Goal: Task Accomplishment & Management: Manage account settings

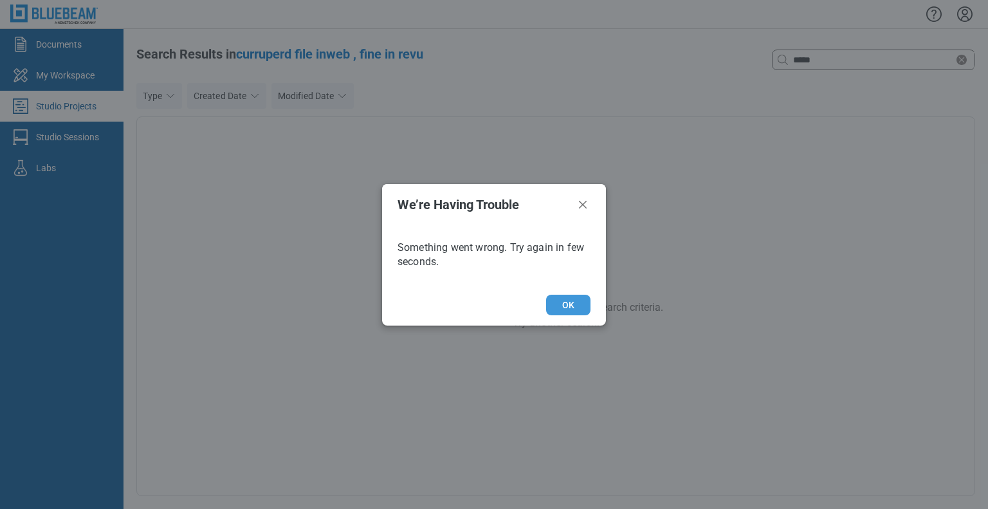
click at [565, 309] on button "OK" at bounding box center [568, 305] width 44 height 21
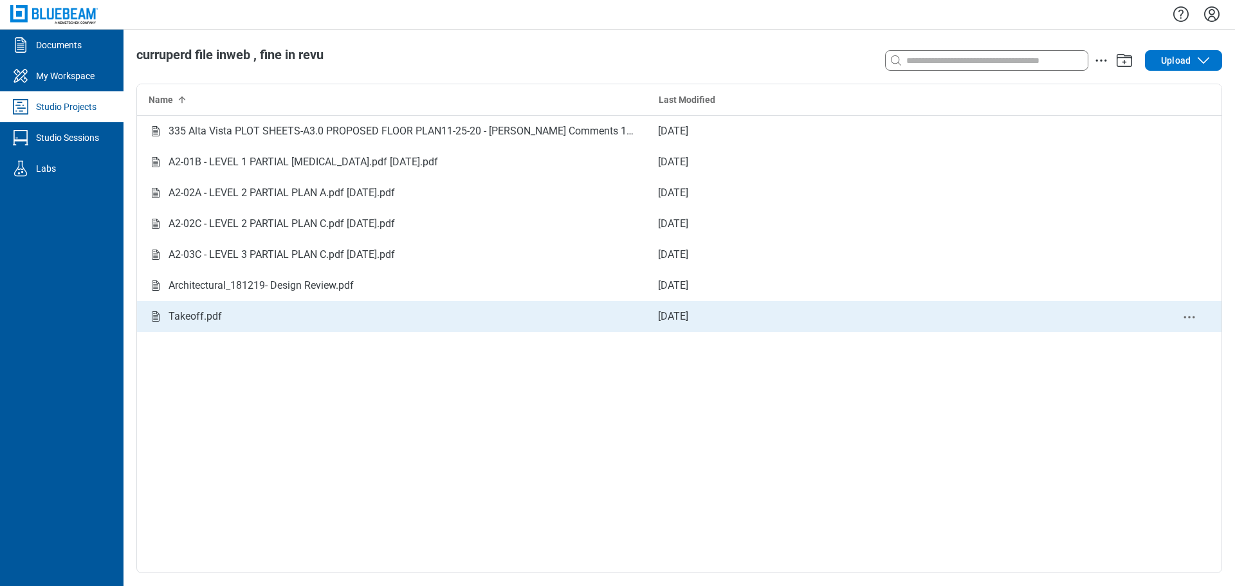
click at [210, 314] on div "Takeoff.pdf" at bounding box center [194, 317] width 53 height 26
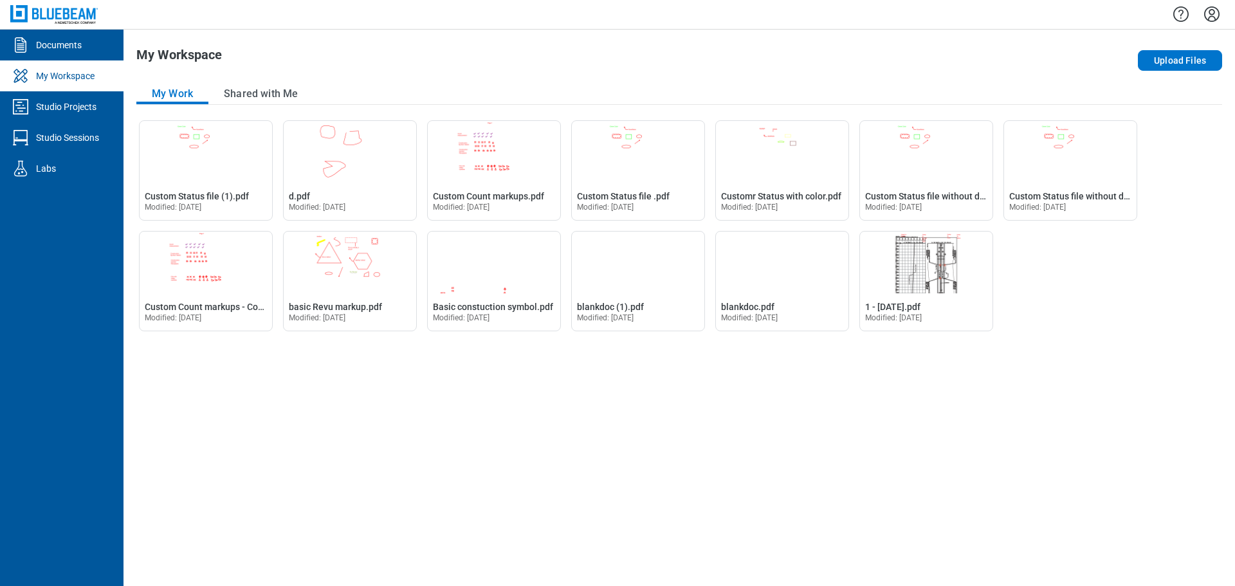
drag, startPoint x: 470, startPoint y: 54, endPoint x: 541, endPoint y: 62, distance: 71.2
click at [471, 54] on div "My Workspace" at bounding box center [461, 61] width 651 height 26
click at [64, 44] on div "Documents" at bounding box center [59, 45] width 46 height 13
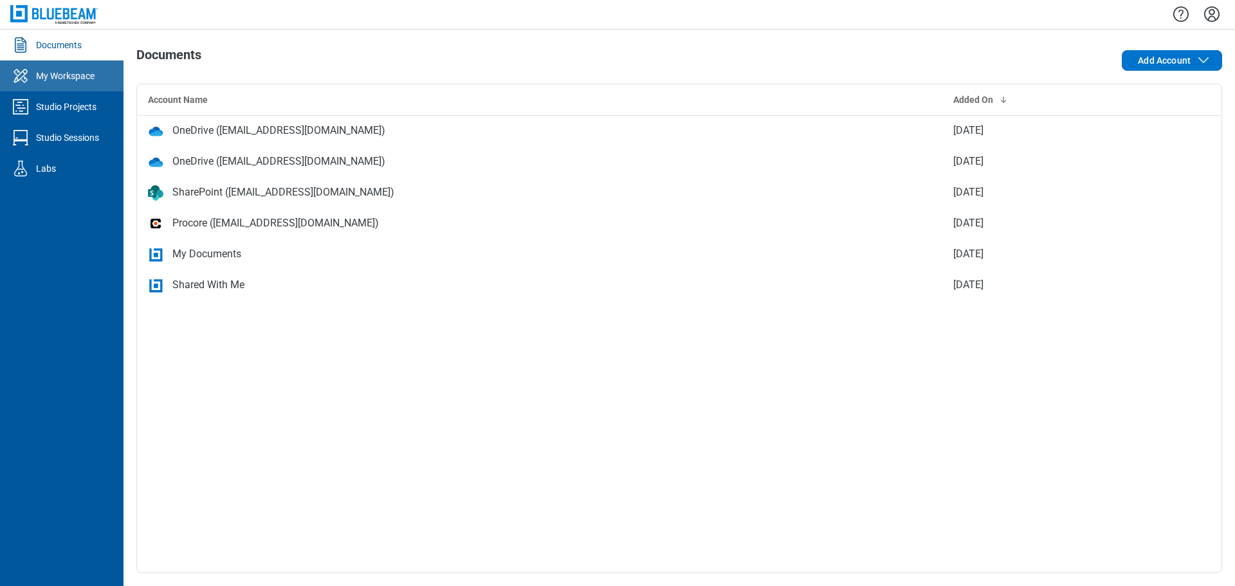
click at [85, 78] on div "My Workspace" at bounding box center [65, 75] width 59 height 13
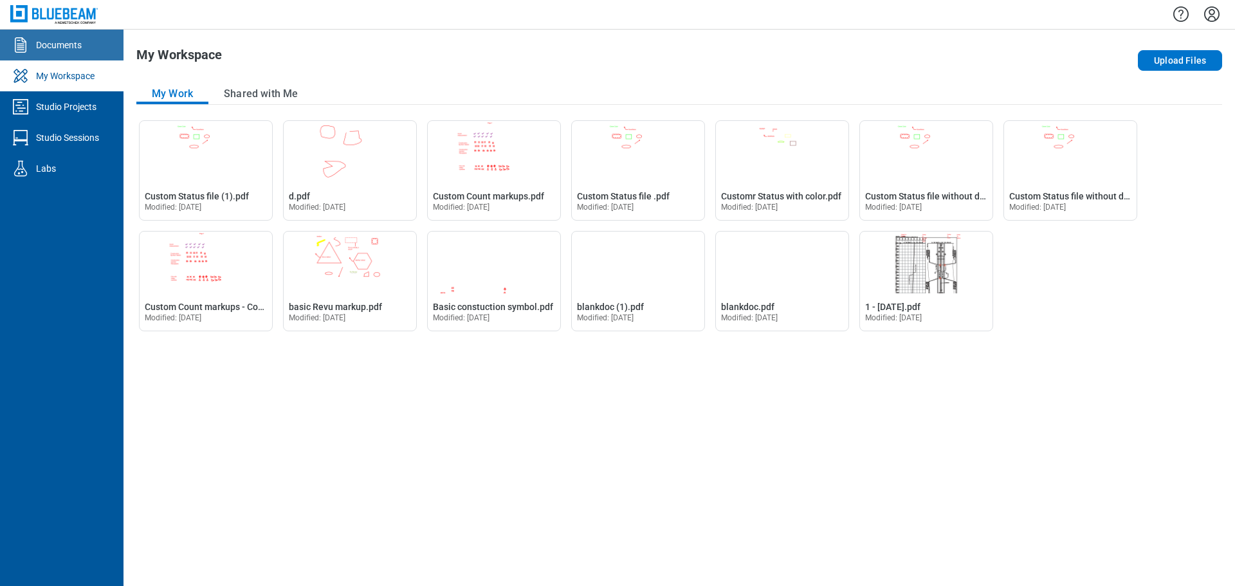
click at [63, 45] on div "Documents" at bounding box center [59, 45] width 46 height 13
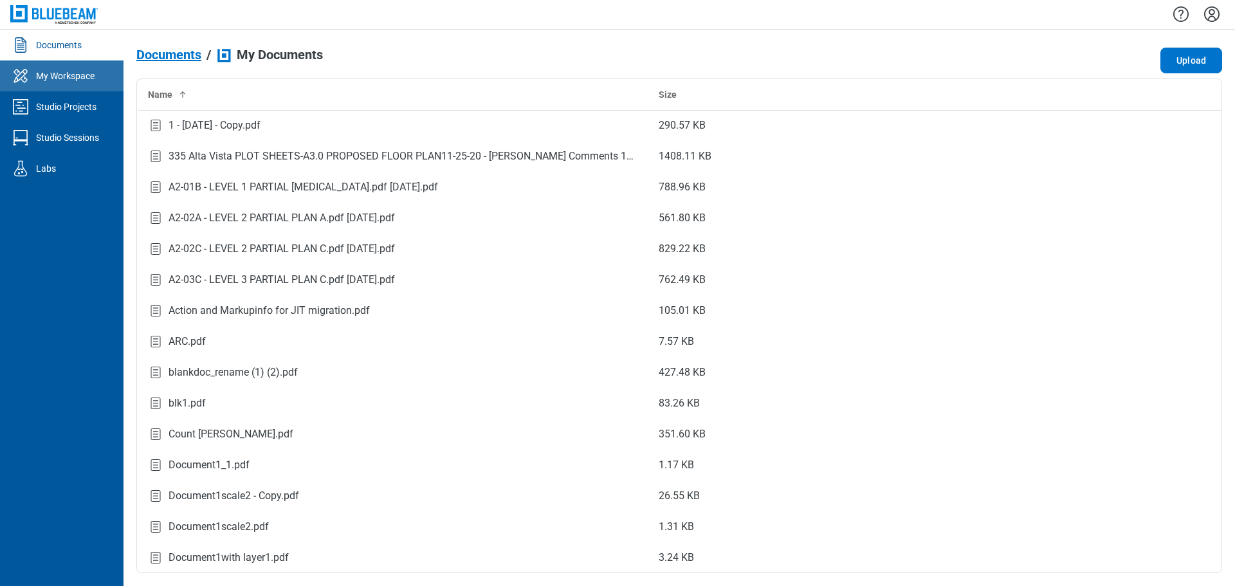
click at [53, 72] on div "My Workspace" at bounding box center [65, 75] width 59 height 13
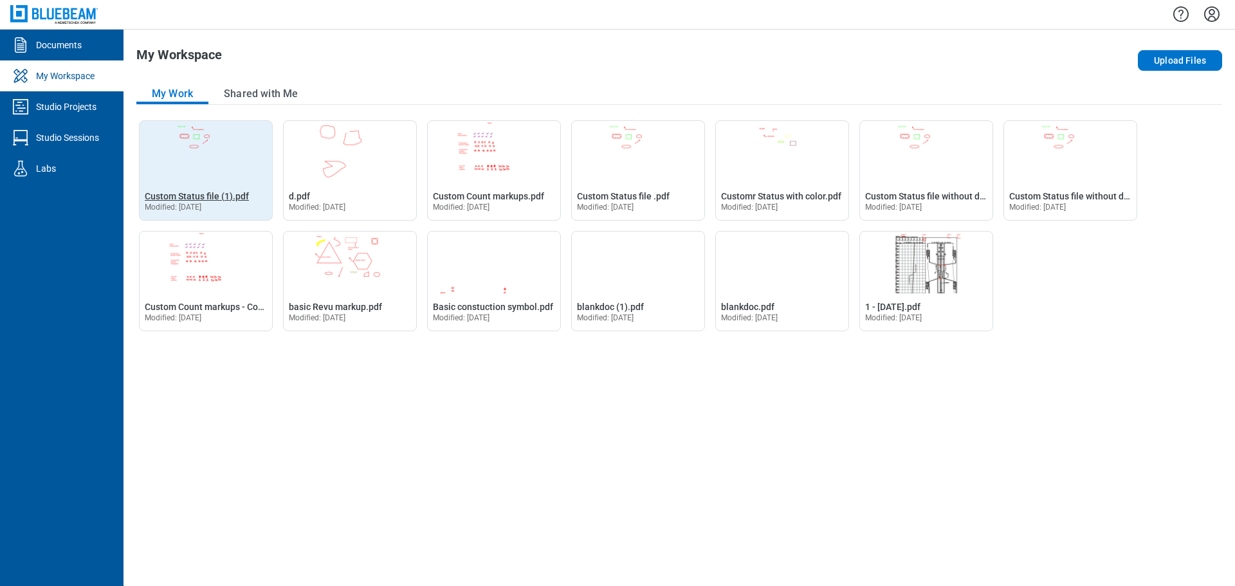
drag, startPoint x: 222, startPoint y: 184, endPoint x: 210, endPoint y: 192, distance: 14.5
click at [222, 184] on div "Open Custom Status file (1).pdf in Editor Custom Status file (1).pdf Modified: …" at bounding box center [206, 200] width 132 height 39
click at [193, 196] on span "Custom Status file (1).pdf" at bounding box center [197, 196] width 104 height 10
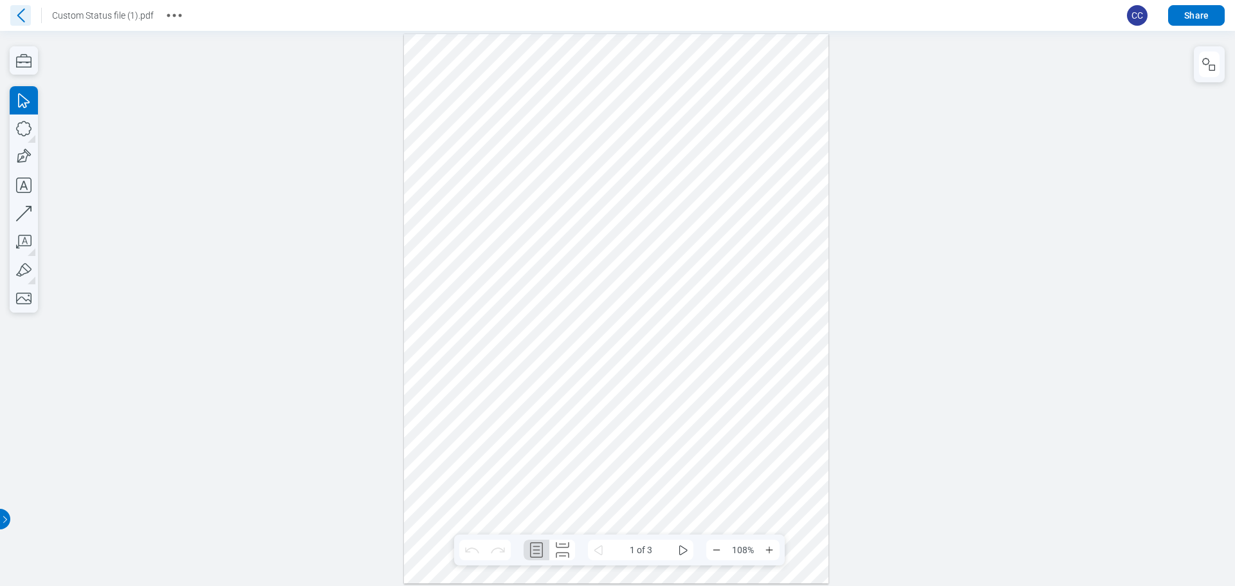
click at [26, 19] on icon at bounding box center [20, 15] width 21 height 21
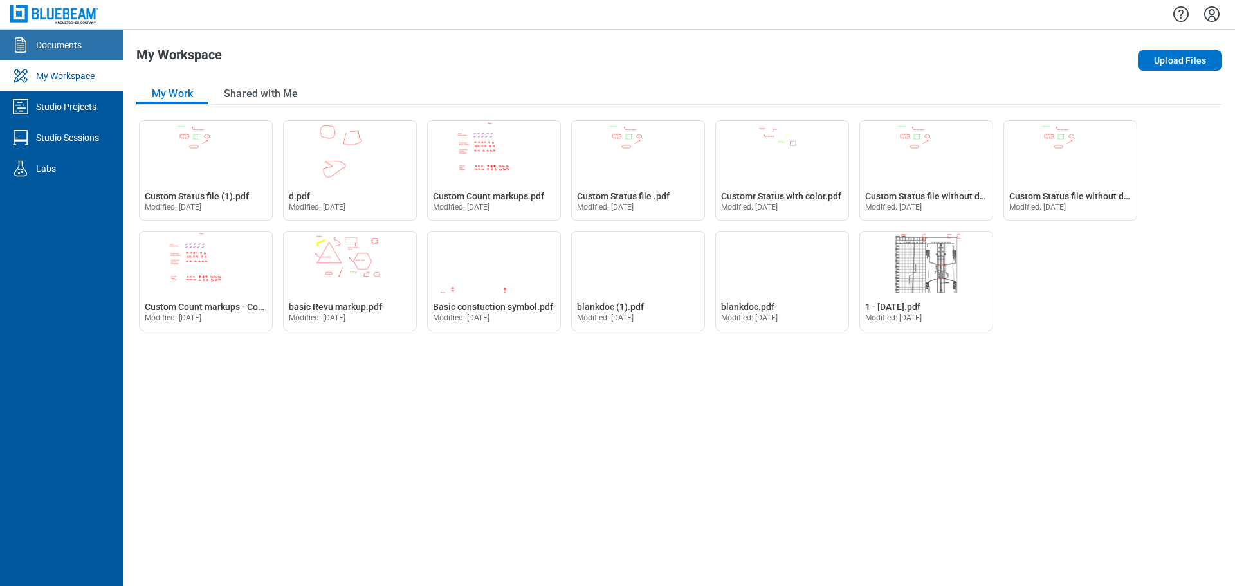
click at [53, 42] on div "Documents" at bounding box center [59, 45] width 46 height 13
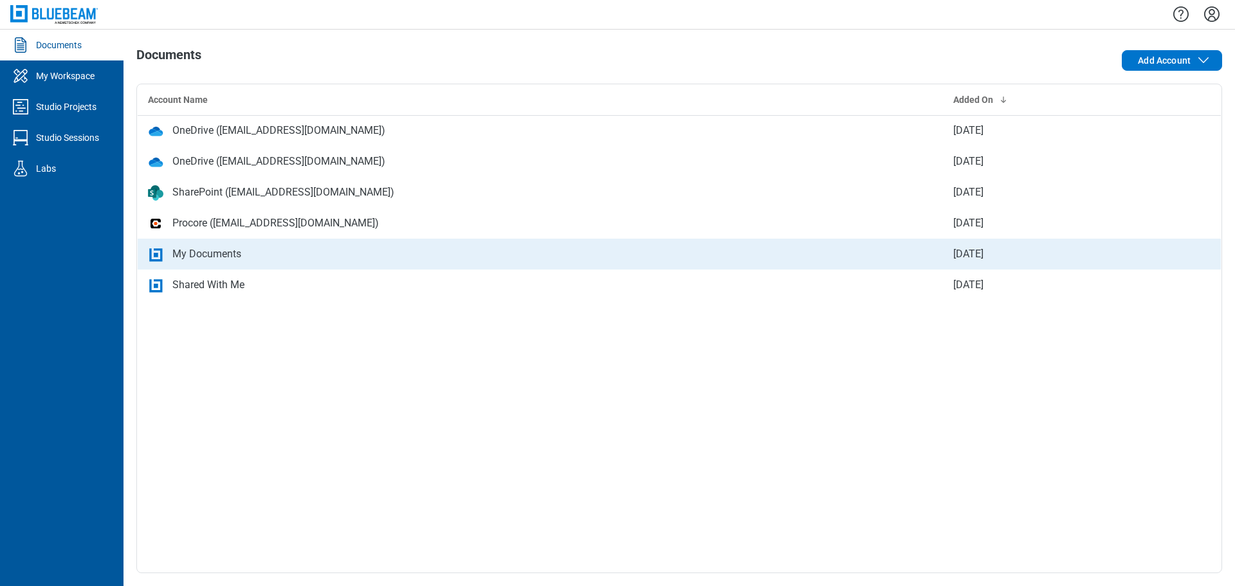
click at [210, 253] on div "My Documents" at bounding box center [206, 253] width 69 height 15
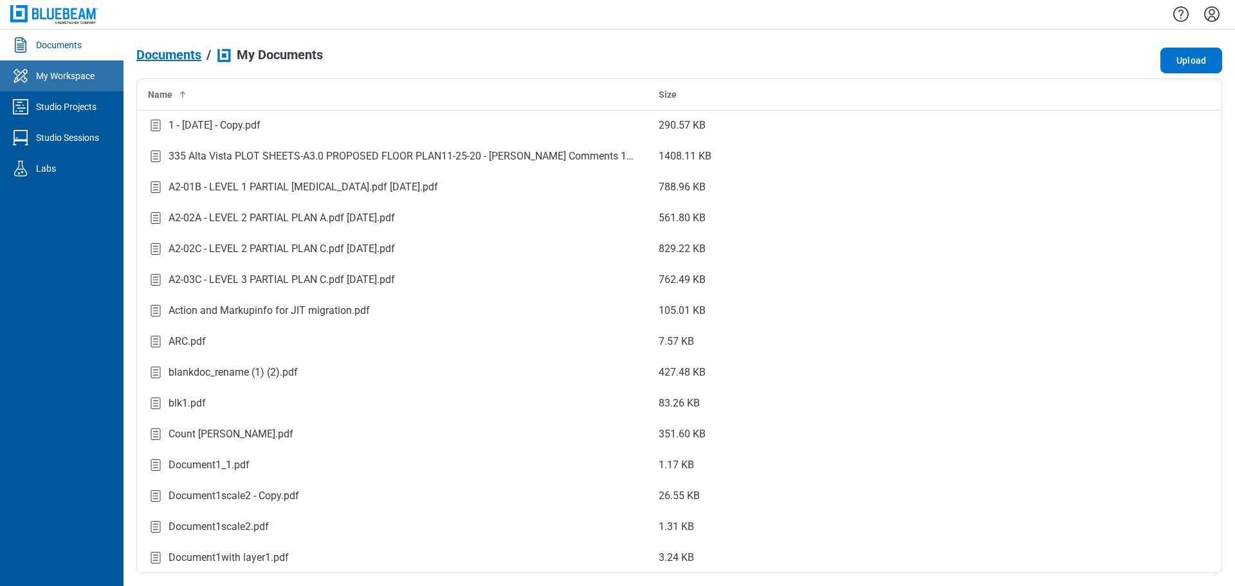
click at [59, 75] on div "My Workspace" at bounding box center [65, 75] width 59 height 13
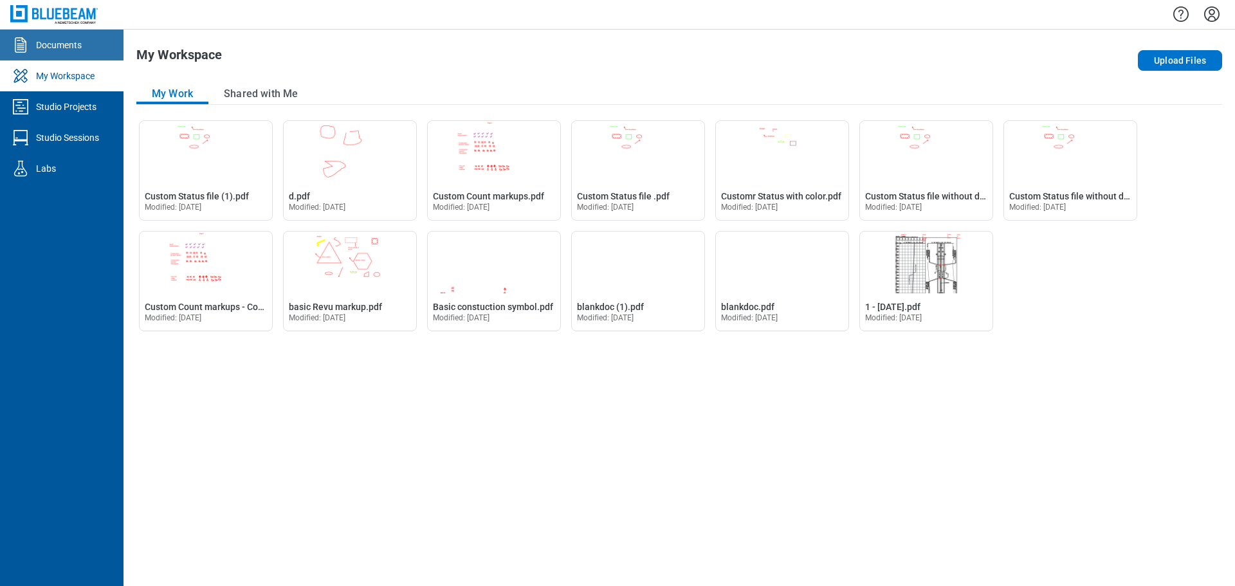
click at [57, 48] on div "Documents" at bounding box center [59, 45] width 46 height 13
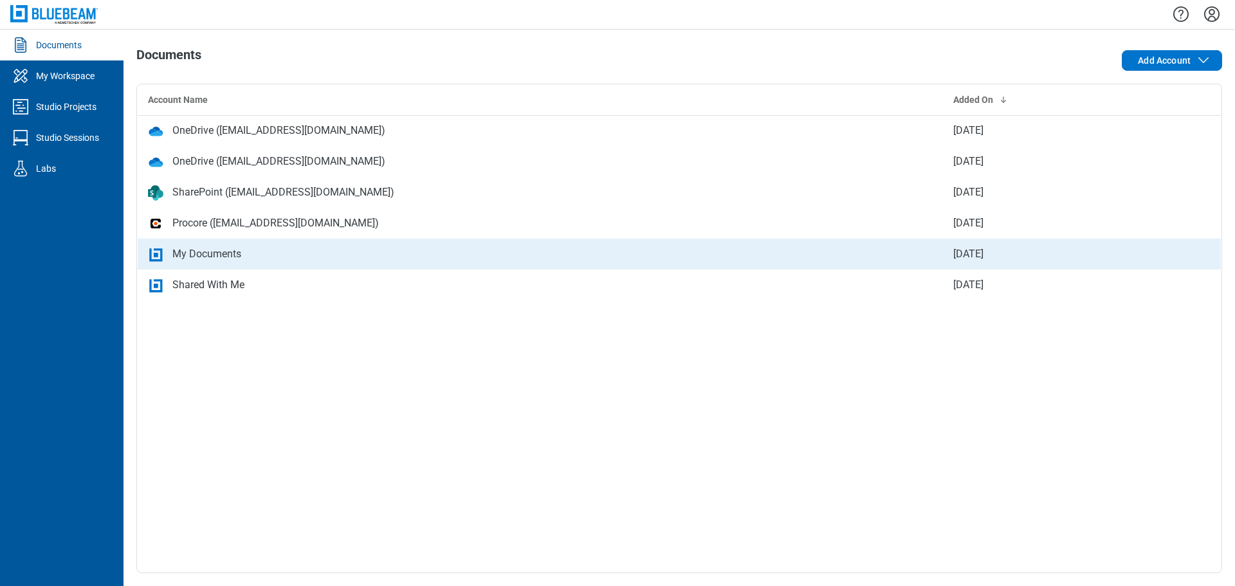
click at [219, 253] on div "My Documents" at bounding box center [206, 253] width 69 height 15
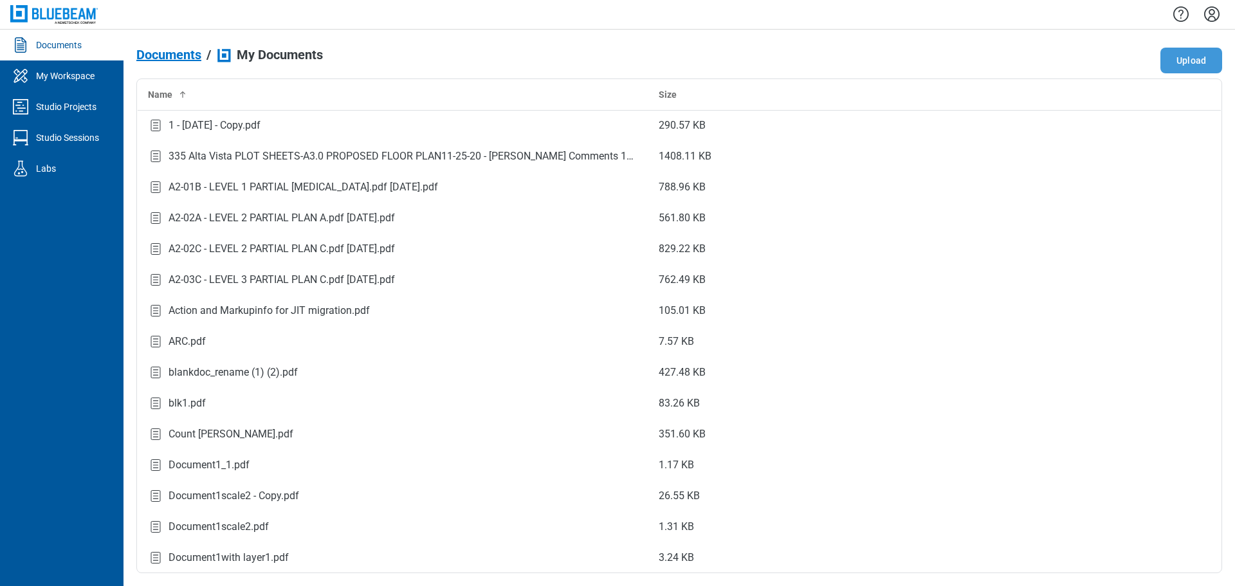
click at [1189, 66] on button "Upload" at bounding box center [1191, 61] width 62 height 26
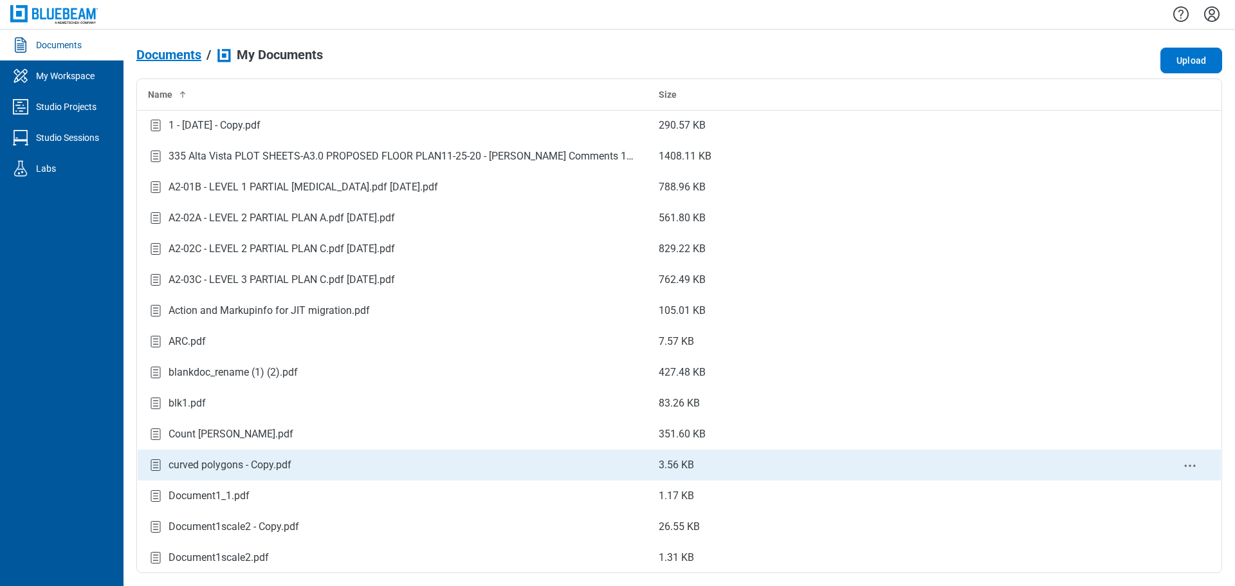
click at [289, 466] on div "curved polygons - Copy.pdf" at bounding box center [229, 464] width 123 height 15
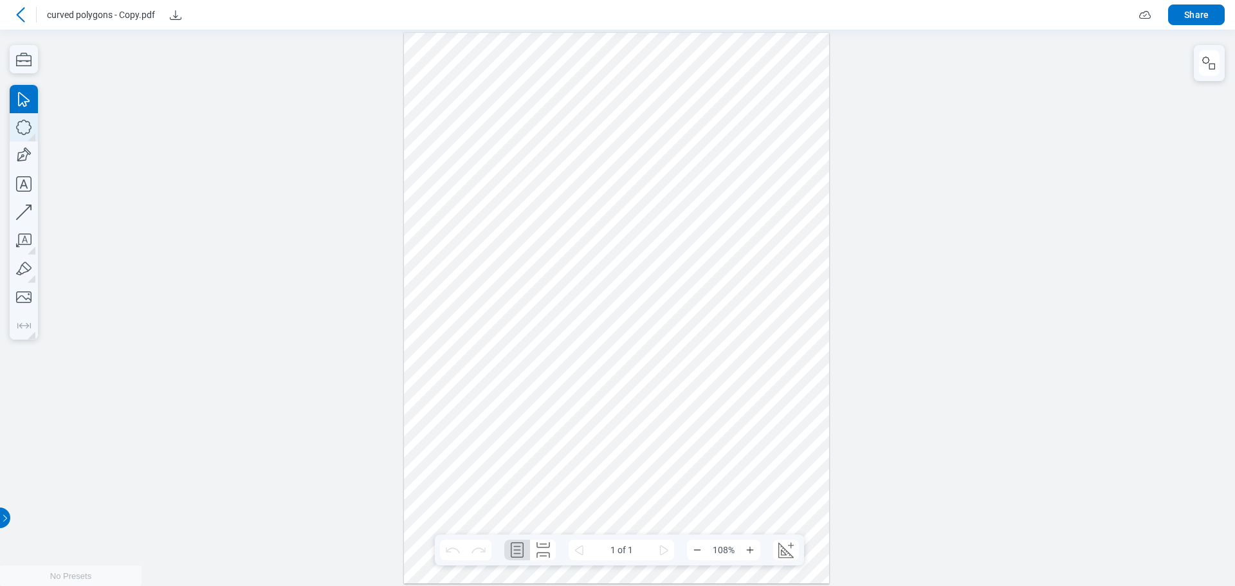
click at [22, 128] on icon "button" at bounding box center [24, 127] width 28 height 28
drag, startPoint x: 648, startPoint y: 269, endPoint x: 349, endPoint y: 295, distance: 300.2
click at [693, 316] on div at bounding box center [617, 307] width 426 height 551
click at [23, 214] on icon "button" at bounding box center [24, 212] width 28 height 28
drag, startPoint x: 691, startPoint y: 349, endPoint x: 696, endPoint y: 345, distance: 7.0
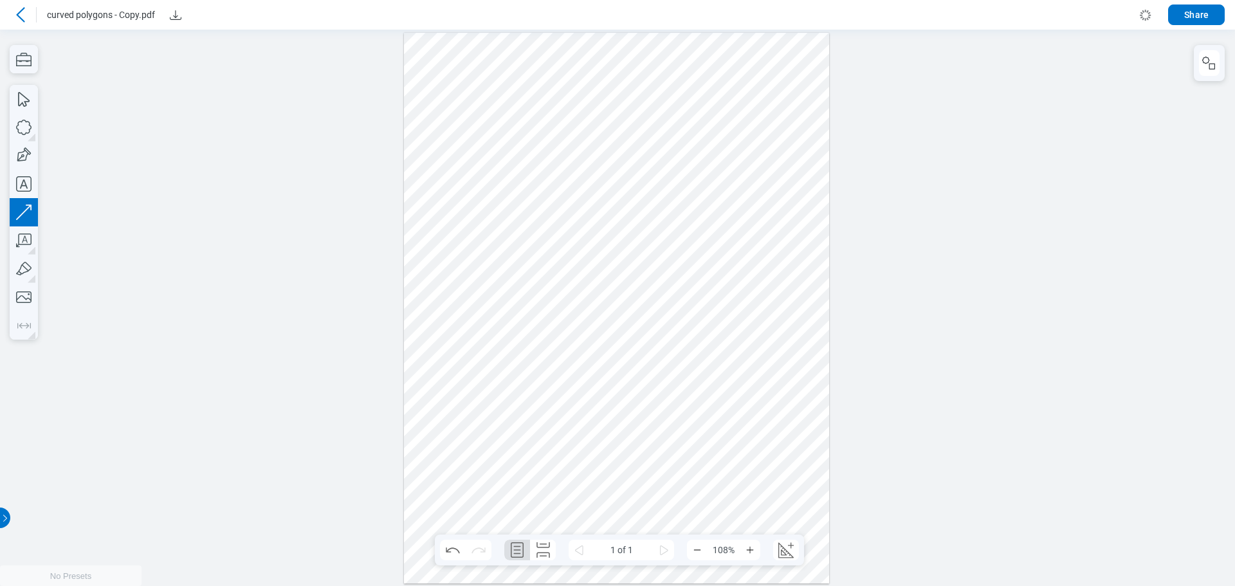
click at [696, 345] on div at bounding box center [617, 307] width 426 height 551
click at [784, 549] on icon "Create Scale" at bounding box center [785, 549] width 15 height 15
select select "**"
select select "***"
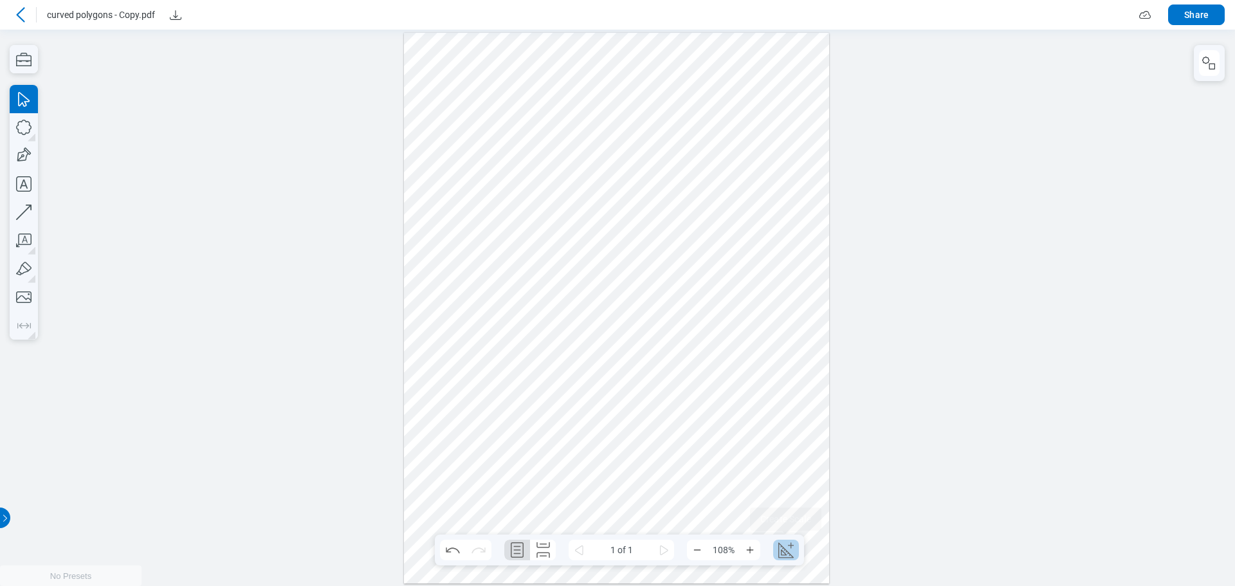
select select "**********"
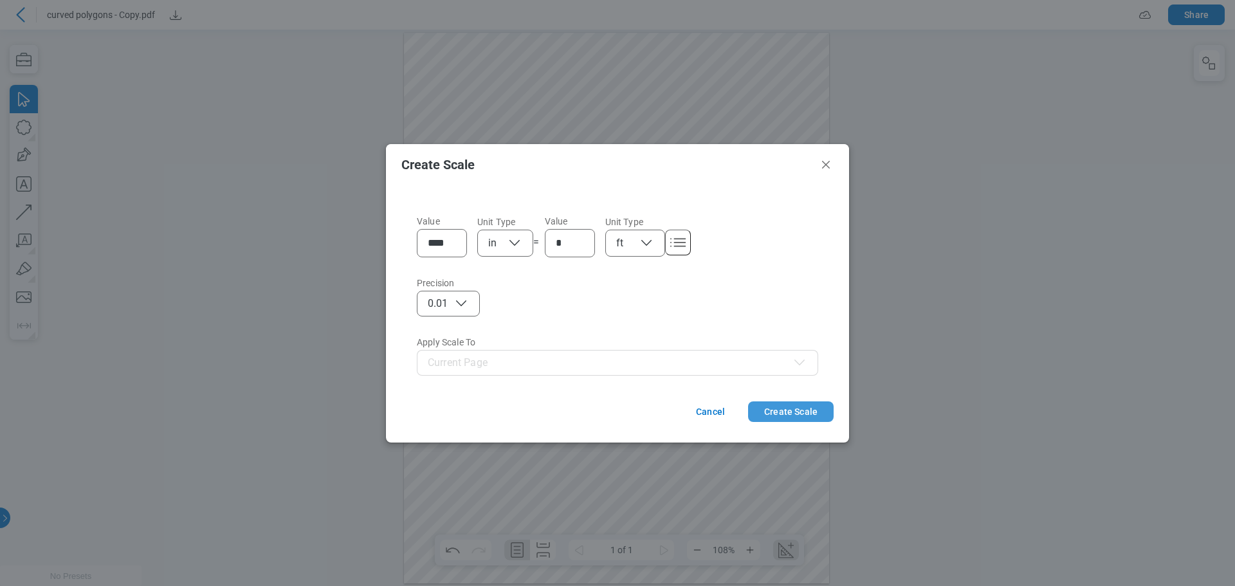
drag, startPoint x: 803, startPoint y: 408, endPoint x: 834, endPoint y: 417, distance: 32.2
click at [803, 408] on button "Create Scale" at bounding box center [791, 411] width 86 height 21
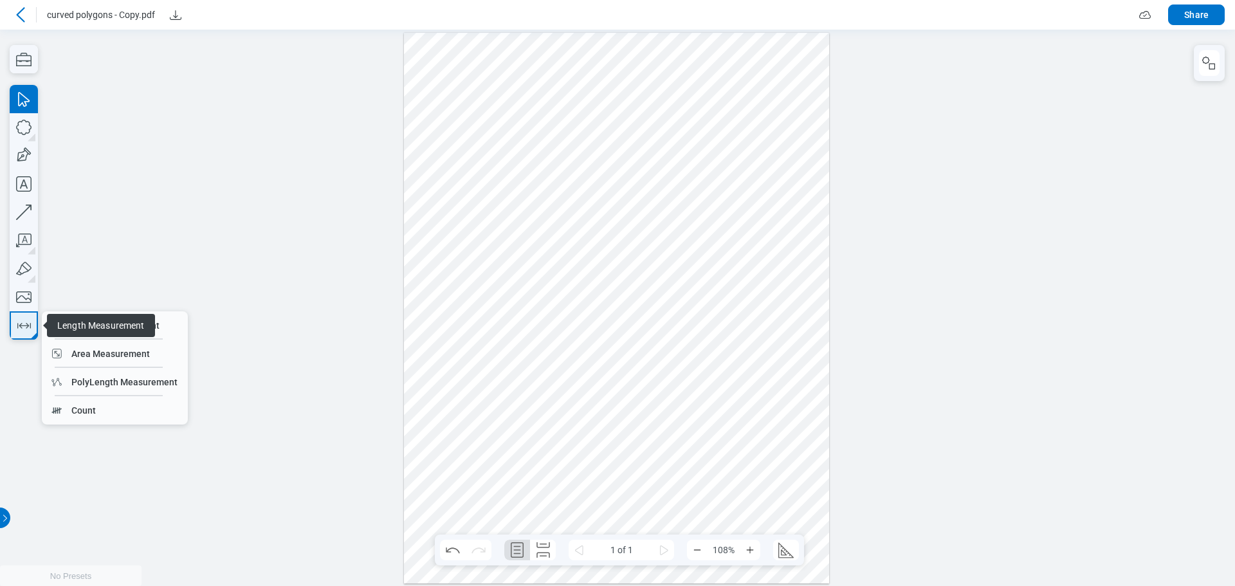
click at [23, 327] on icon "button" at bounding box center [24, 325] width 21 height 21
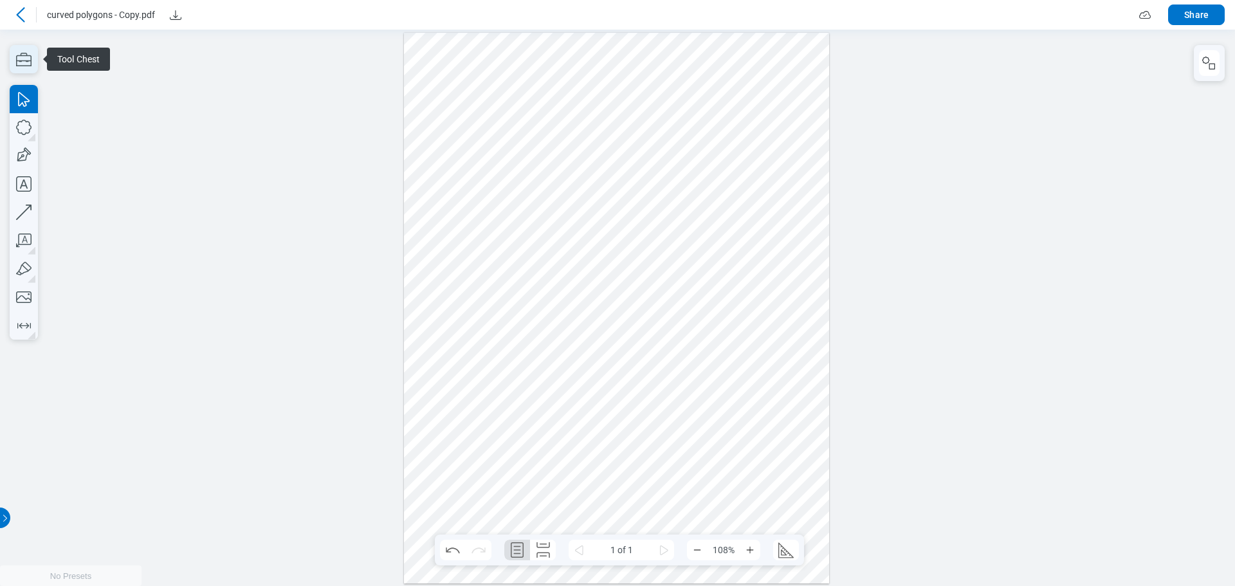
click at [23, 61] on icon "button" at bounding box center [24, 59] width 28 height 28
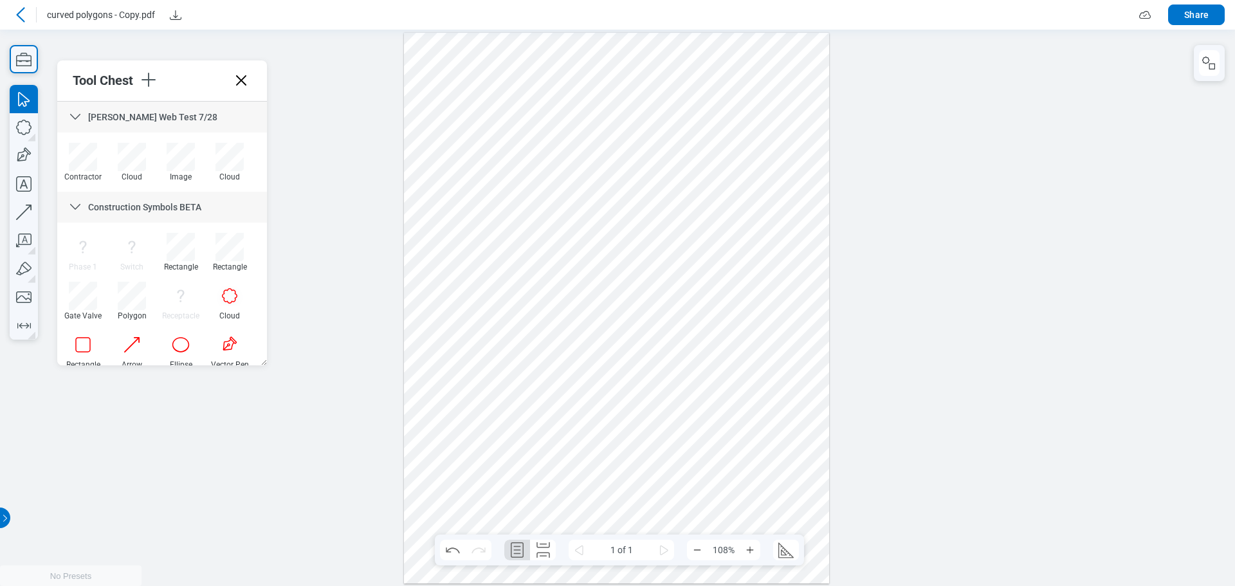
click at [248, 79] on icon at bounding box center [241, 80] width 21 height 21
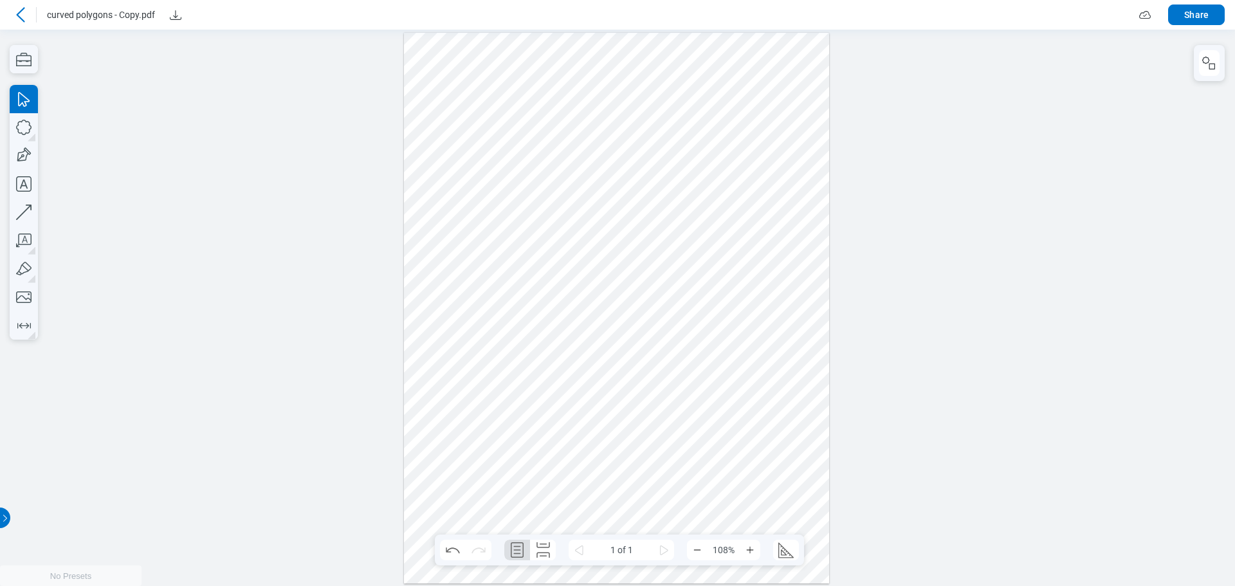
click at [21, 14] on icon at bounding box center [20, 14] width 15 height 15
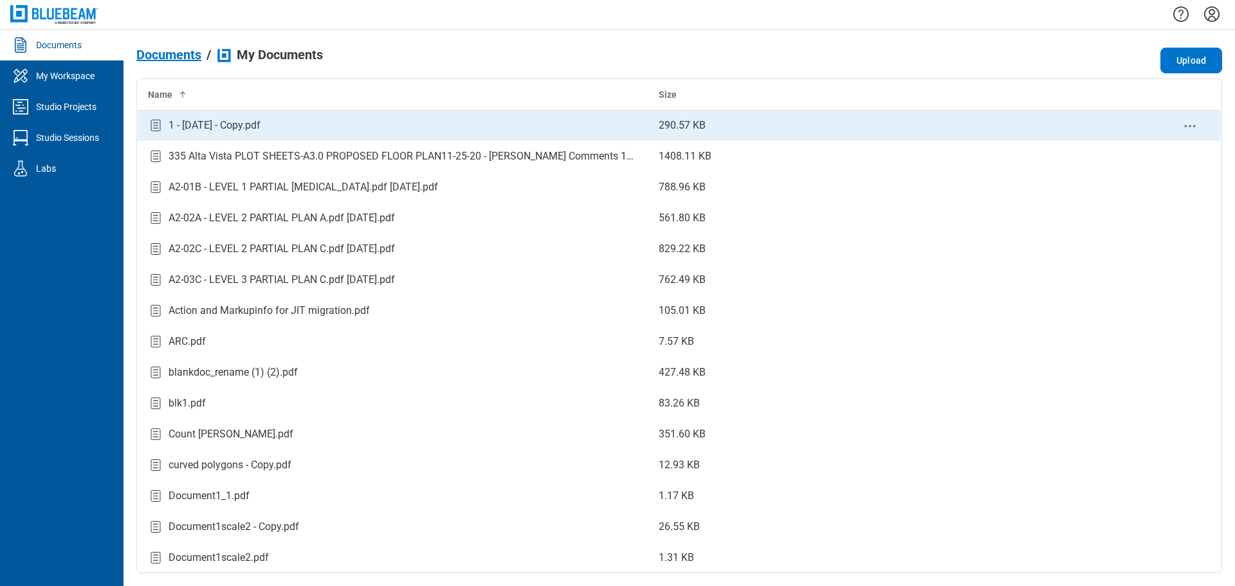
click at [294, 124] on div "1 - 12.7.2020 - Copy.pdf" at bounding box center [393, 125] width 490 height 17
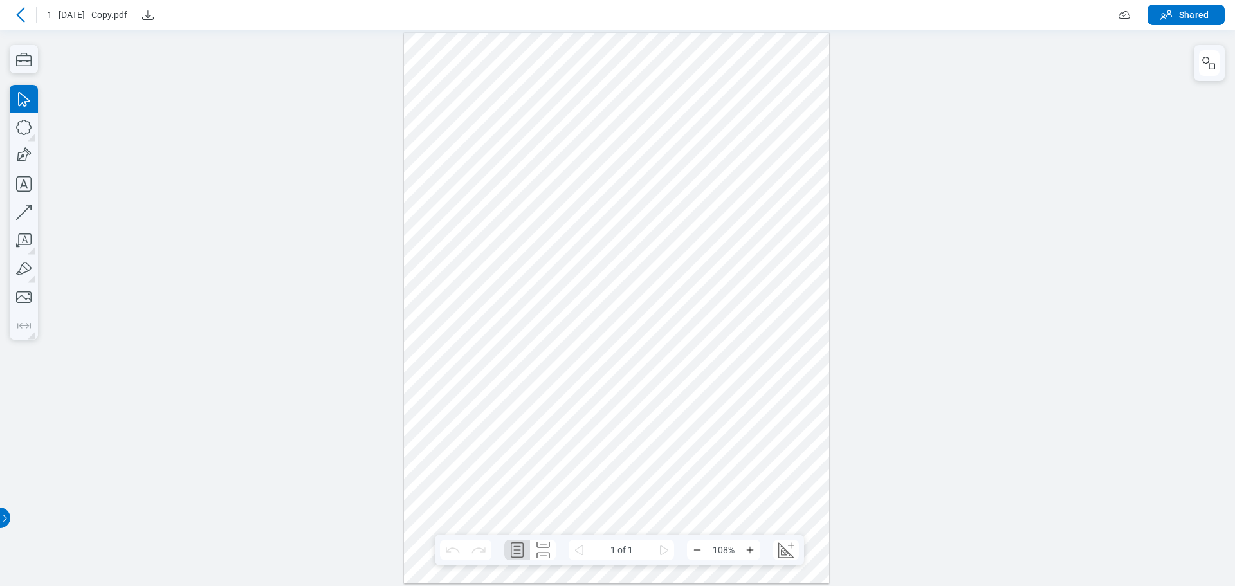
click at [17, 12] on icon at bounding box center [20, 14] width 15 height 15
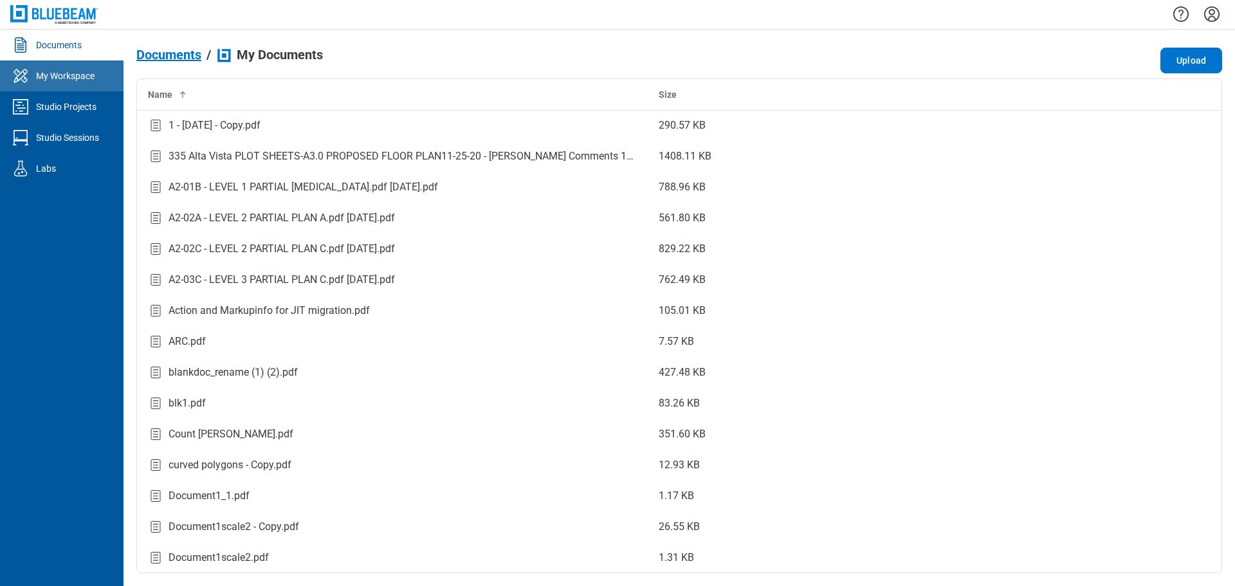
click at [68, 77] on div "My Workspace" at bounding box center [65, 75] width 59 height 13
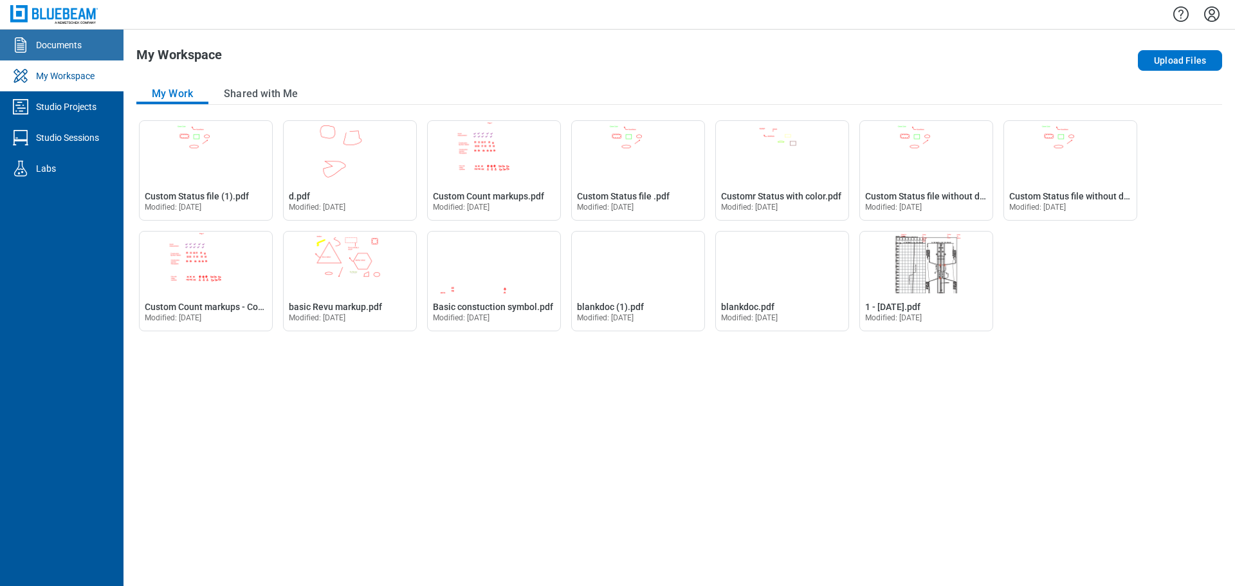
click at [52, 45] on div "Documents" at bounding box center [59, 45] width 46 height 13
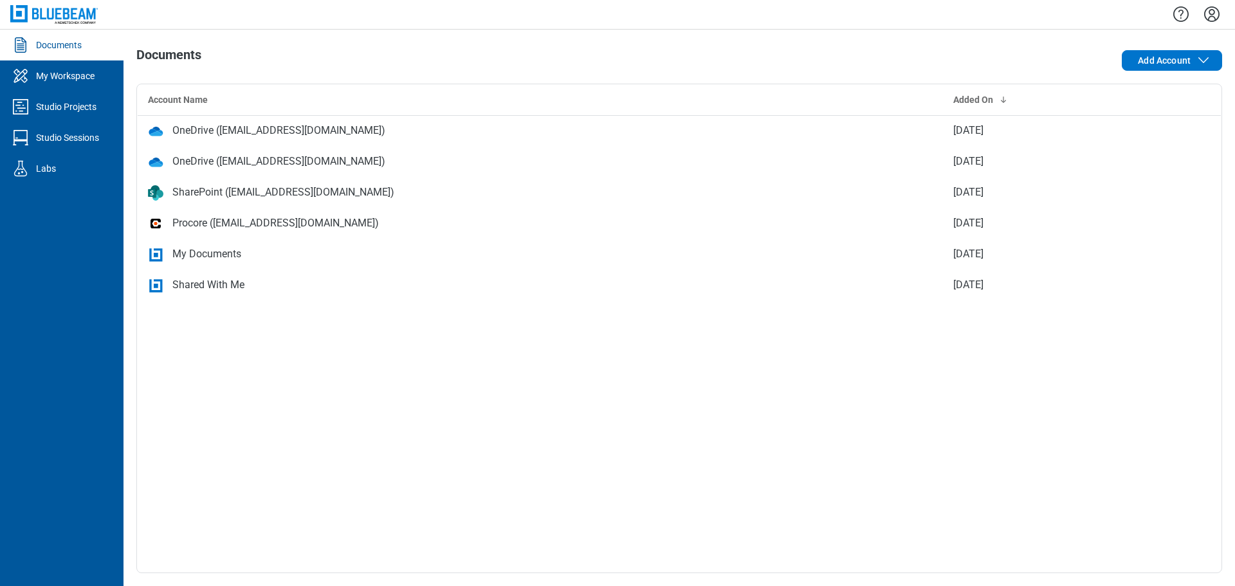
click at [217, 258] on div "My Documents" at bounding box center [206, 253] width 69 height 15
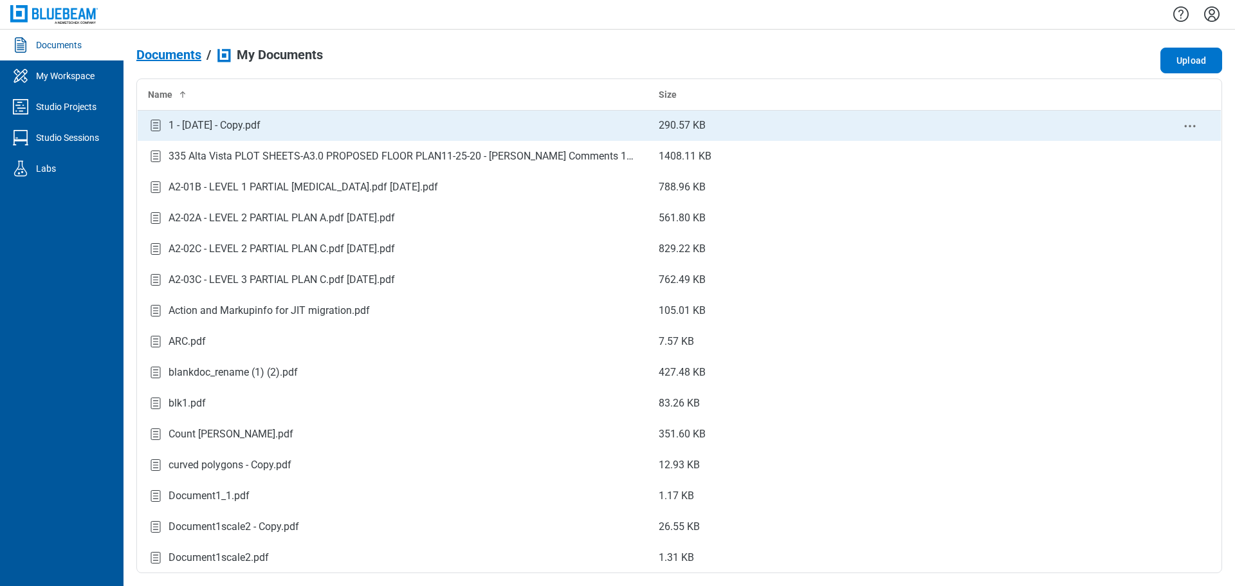
click at [237, 128] on div "1 - 12.7.2020 - Copy.pdf" at bounding box center [214, 125] width 92 height 15
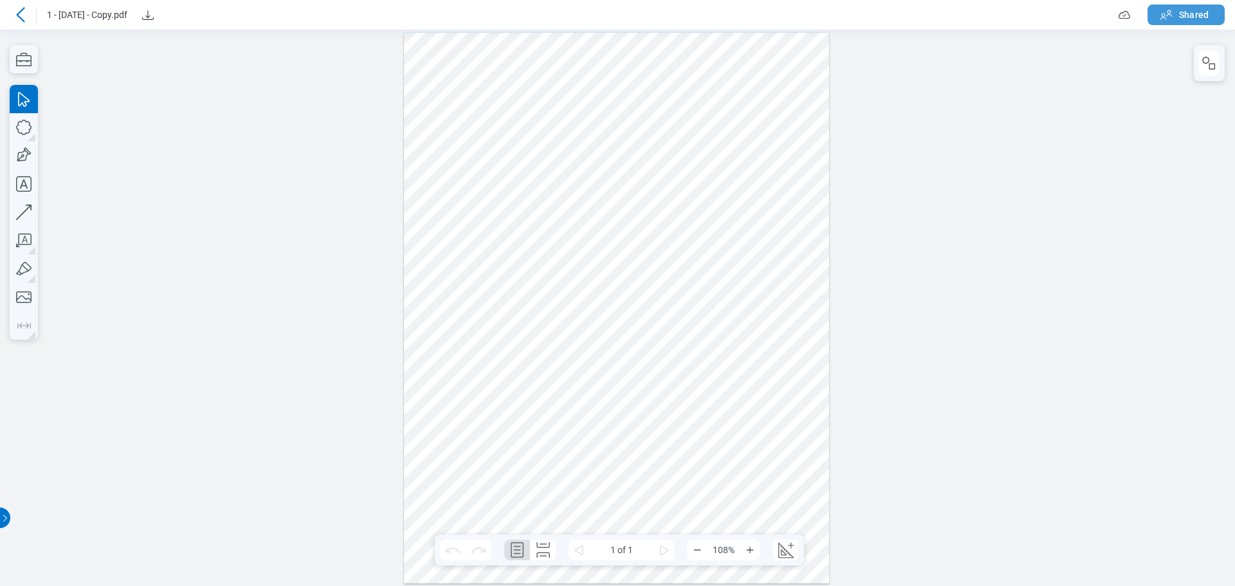
click at [1160, 15] on icon "button" at bounding box center [1165, 14] width 15 height 15
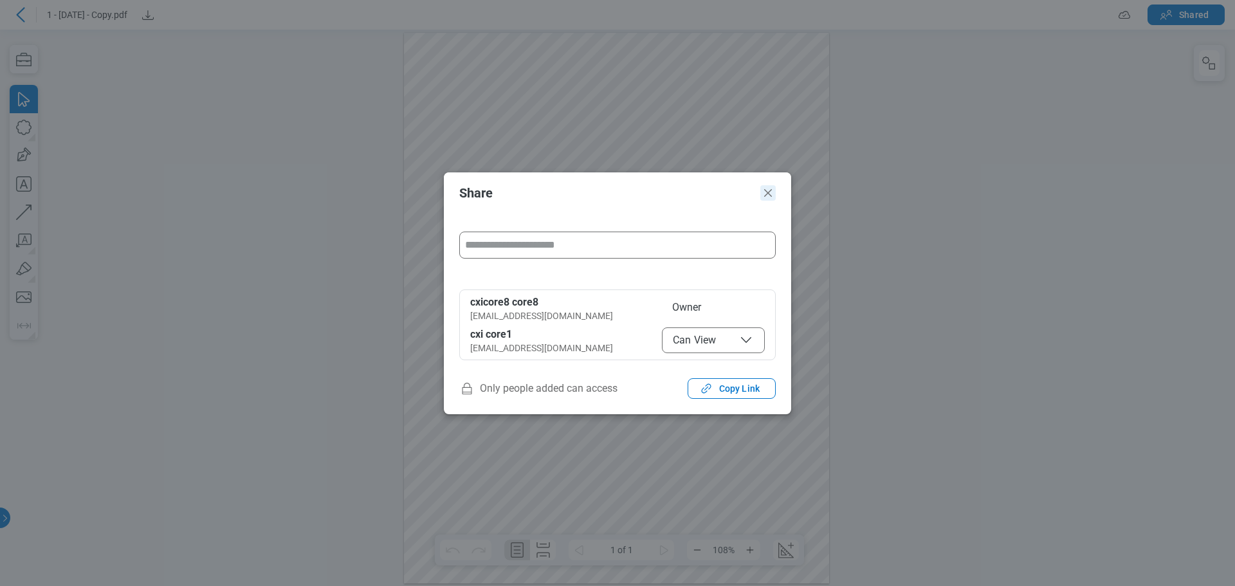
click at [765, 194] on icon "Close" at bounding box center [767, 192] width 15 height 15
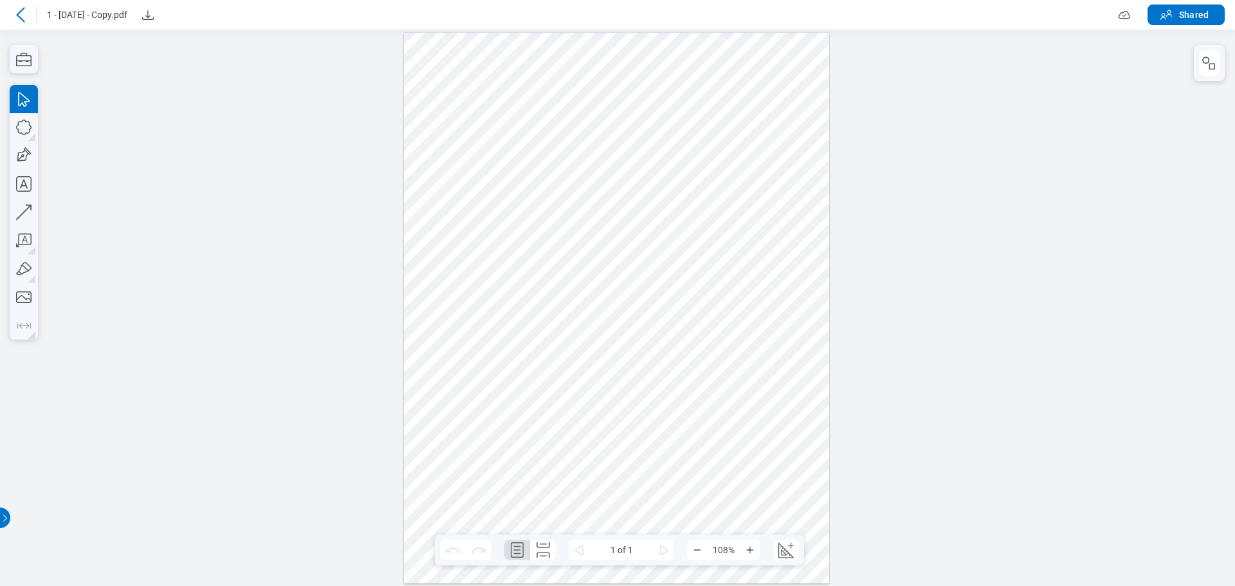
click at [25, 11] on icon at bounding box center [20, 14] width 15 height 15
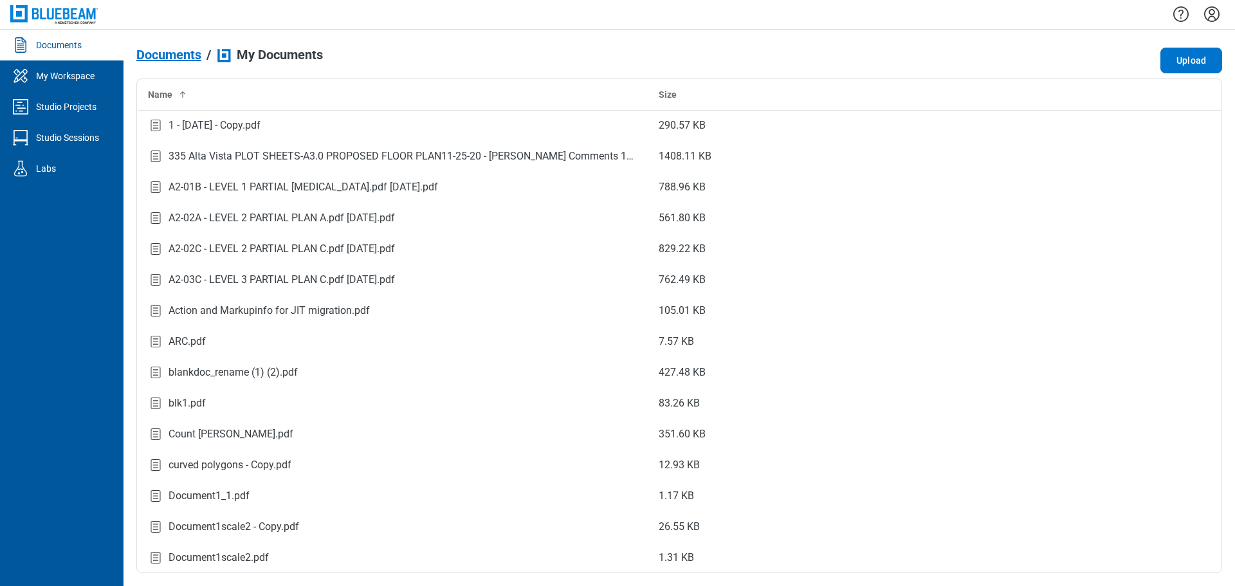
click at [178, 59] on span "Documents" at bounding box center [168, 55] width 65 height 14
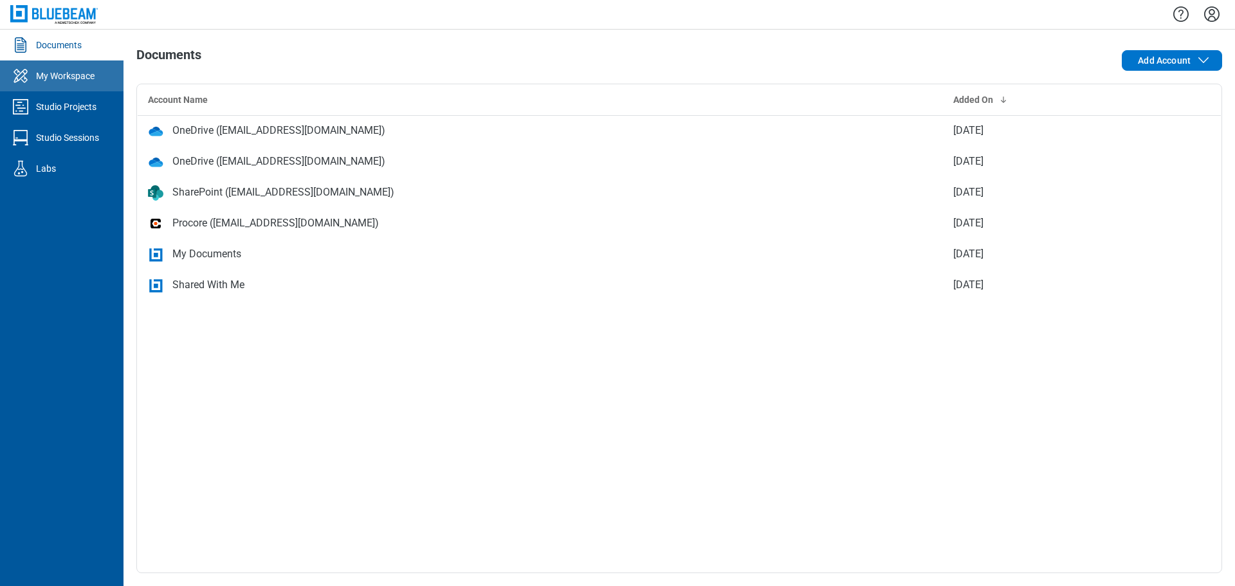
click at [69, 74] on div "My Workspace" at bounding box center [65, 75] width 59 height 13
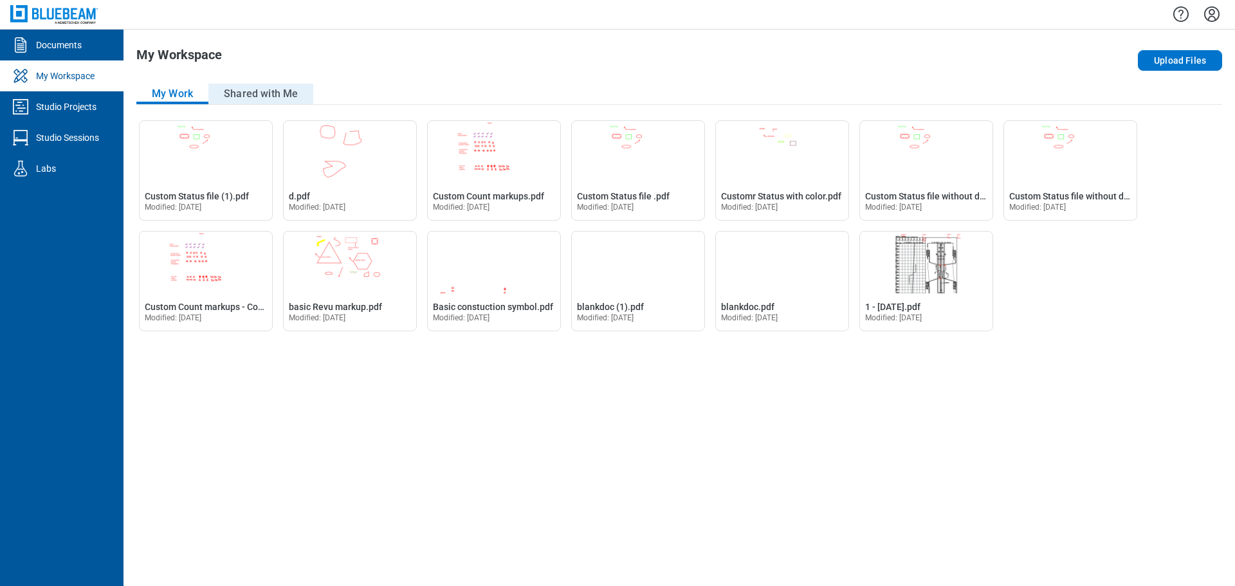
click at [264, 95] on button "Shared with Me" at bounding box center [260, 94] width 105 height 21
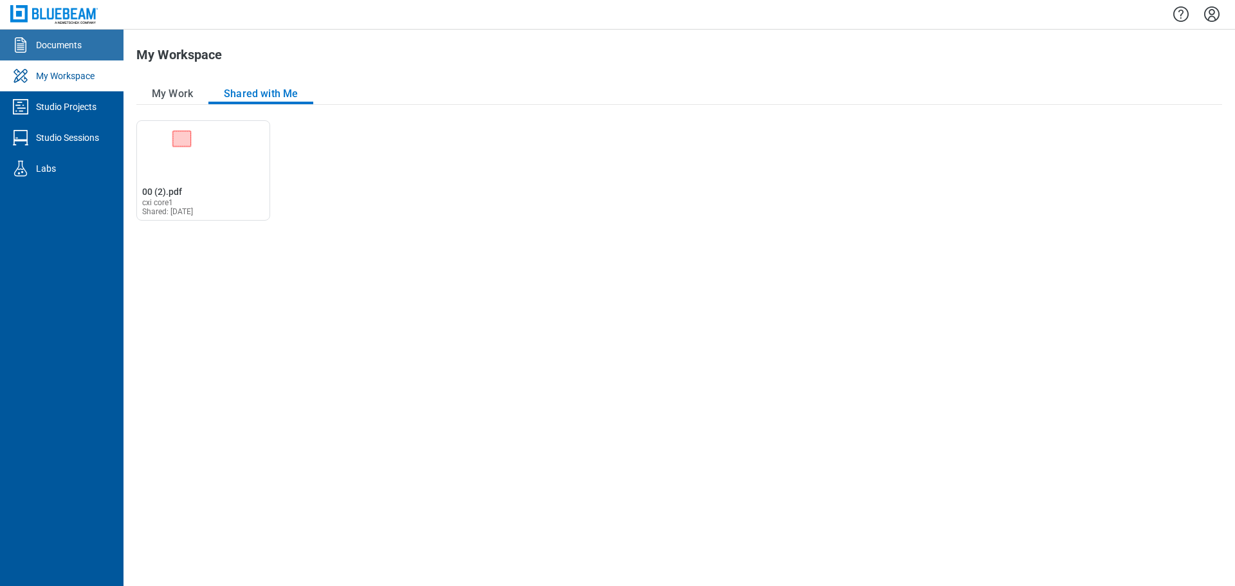
click at [55, 45] on div "Documents" at bounding box center [59, 45] width 46 height 13
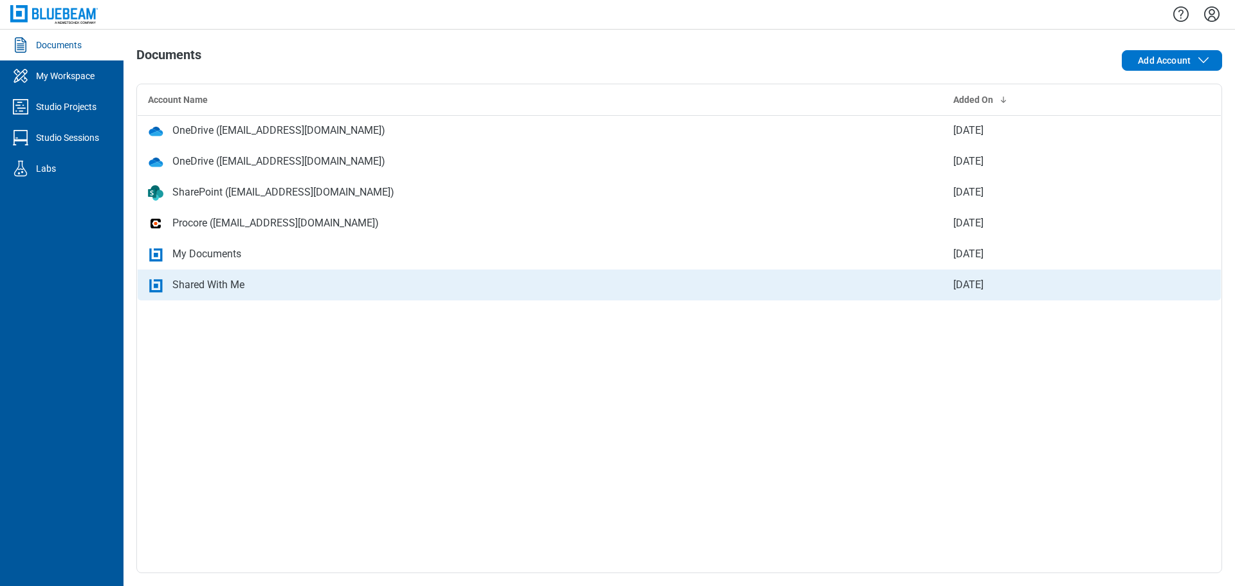
click at [210, 288] on div "Shared With Me" at bounding box center [208, 284] width 72 height 15
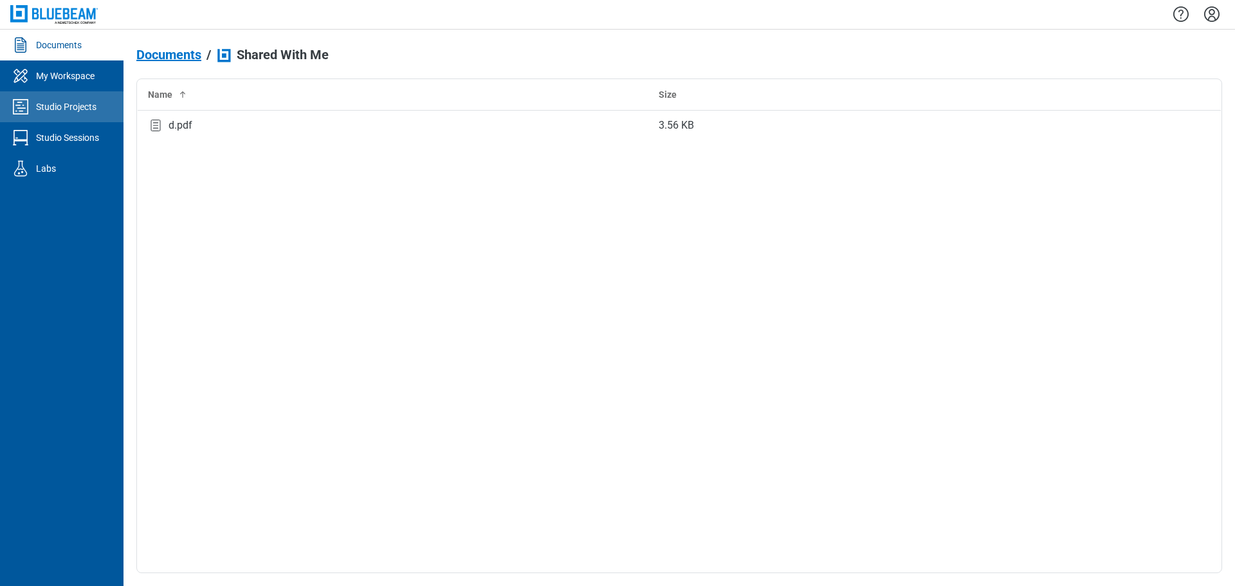
click at [62, 113] on div "Studio Projects" at bounding box center [66, 106] width 60 height 13
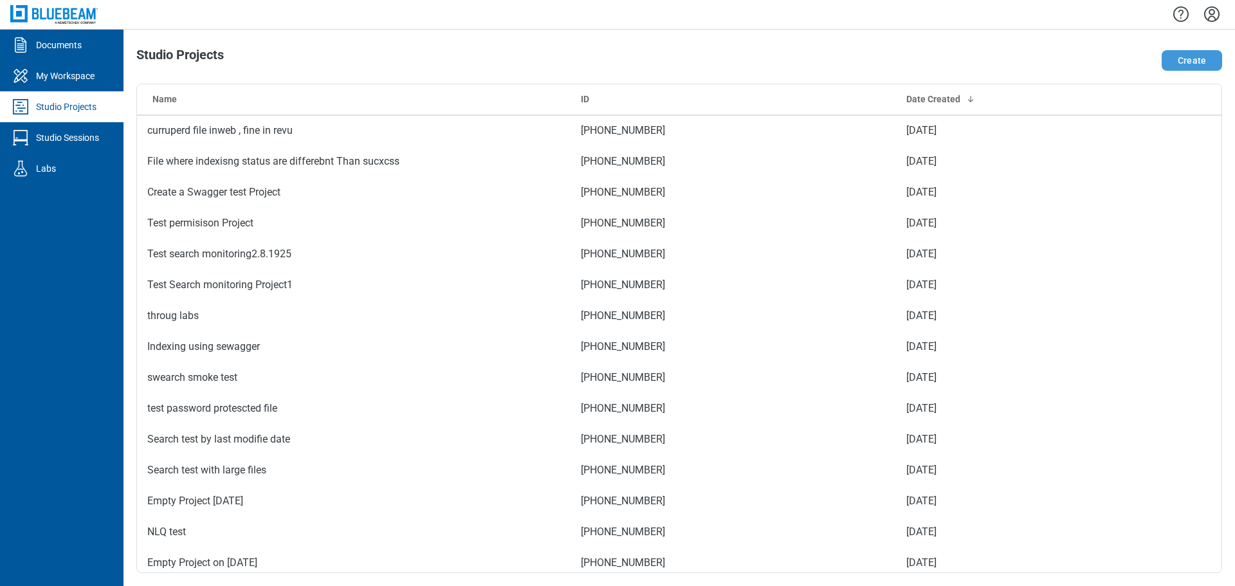
click at [1183, 60] on button "Create" at bounding box center [1191, 60] width 60 height 21
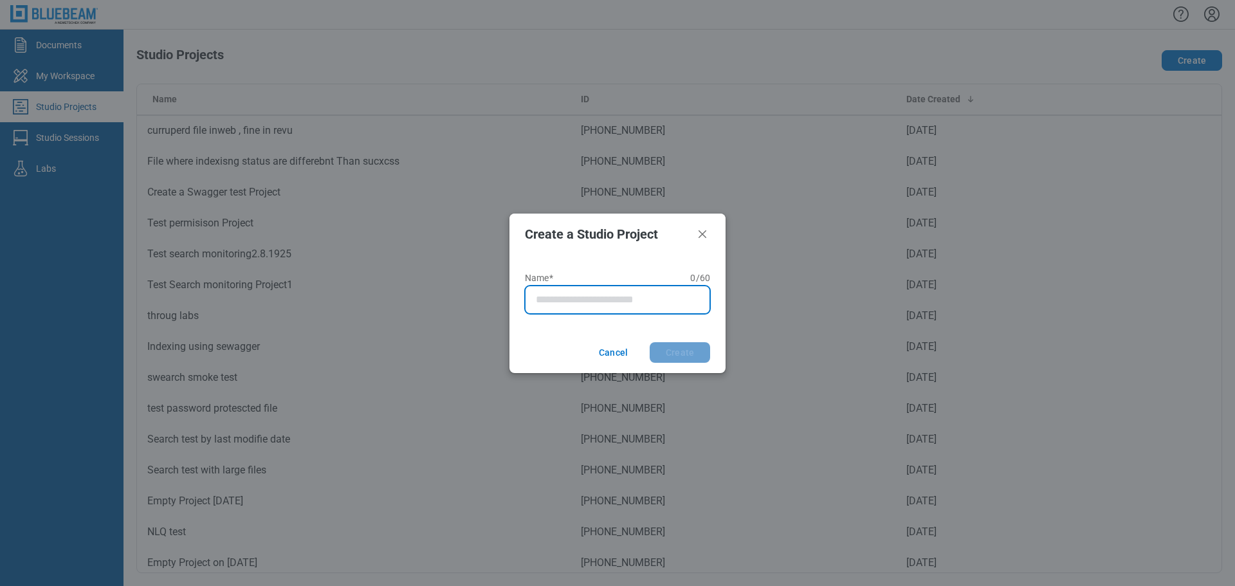
click at [572, 296] on input "Name* 0 of 60 characters 0 / 60" at bounding box center [620, 299] width 168 height 15
type input "**********"
click at [650, 342] on button "Create" at bounding box center [680, 352] width 60 height 21
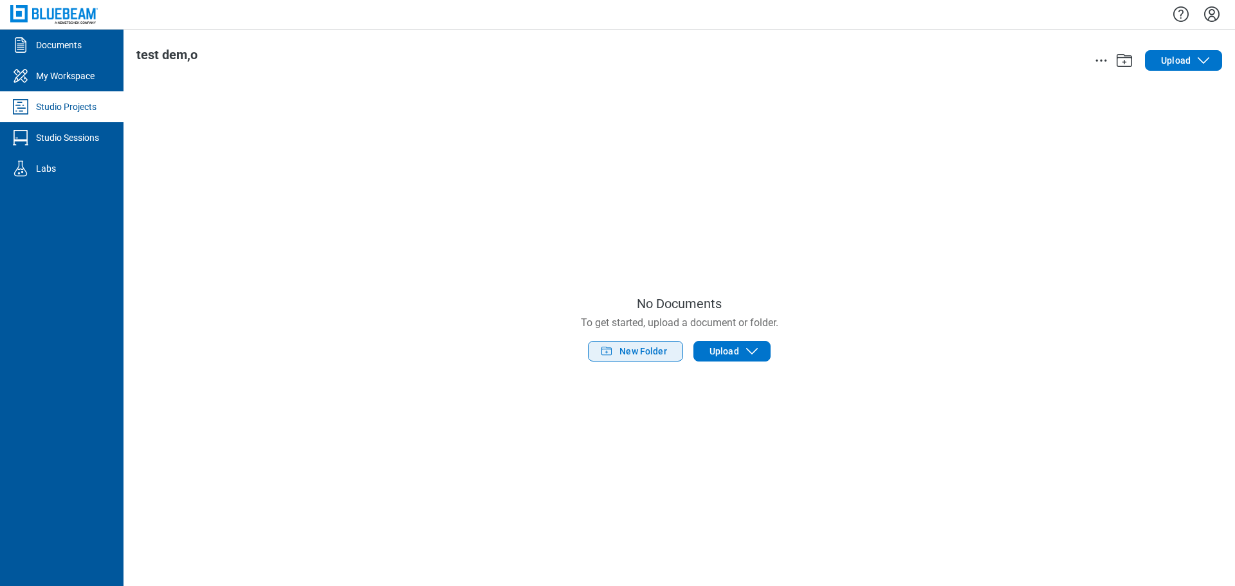
click at [651, 354] on span "New Folder" at bounding box center [643, 351] width 48 height 13
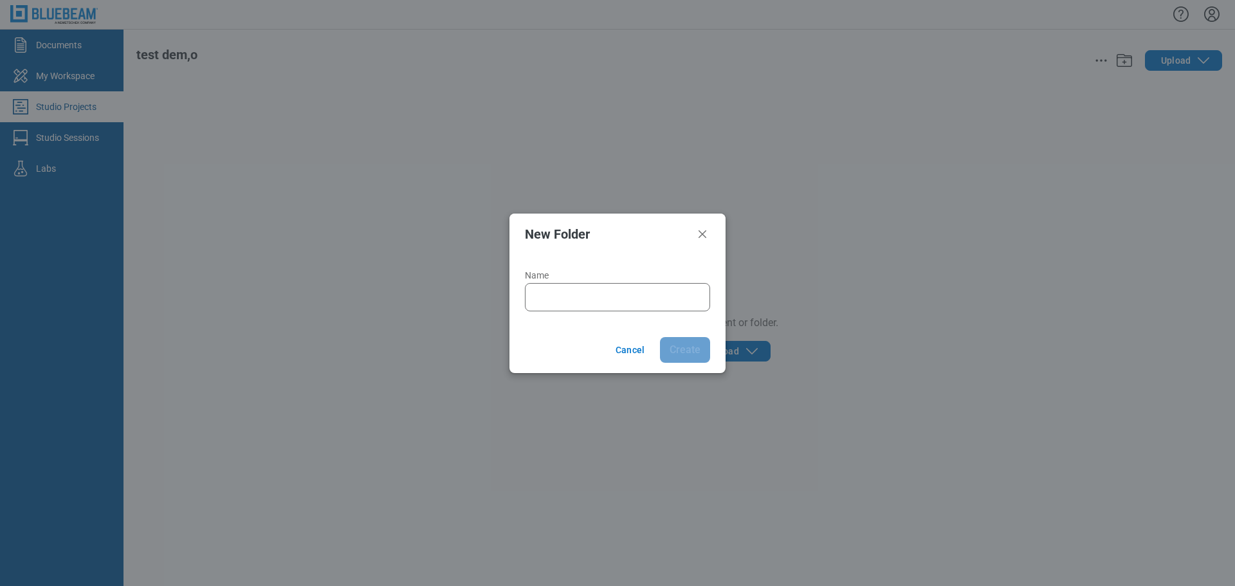
click at [586, 307] on div at bounding box center [617, 297] width 185 height 28
click at [592, 298] on input "Name" at bounding box center [620, 296] width 168 height 15
type input "*"
click at [692, 350] on button "Create" at bounding box center [685, 350] width 50 height 26
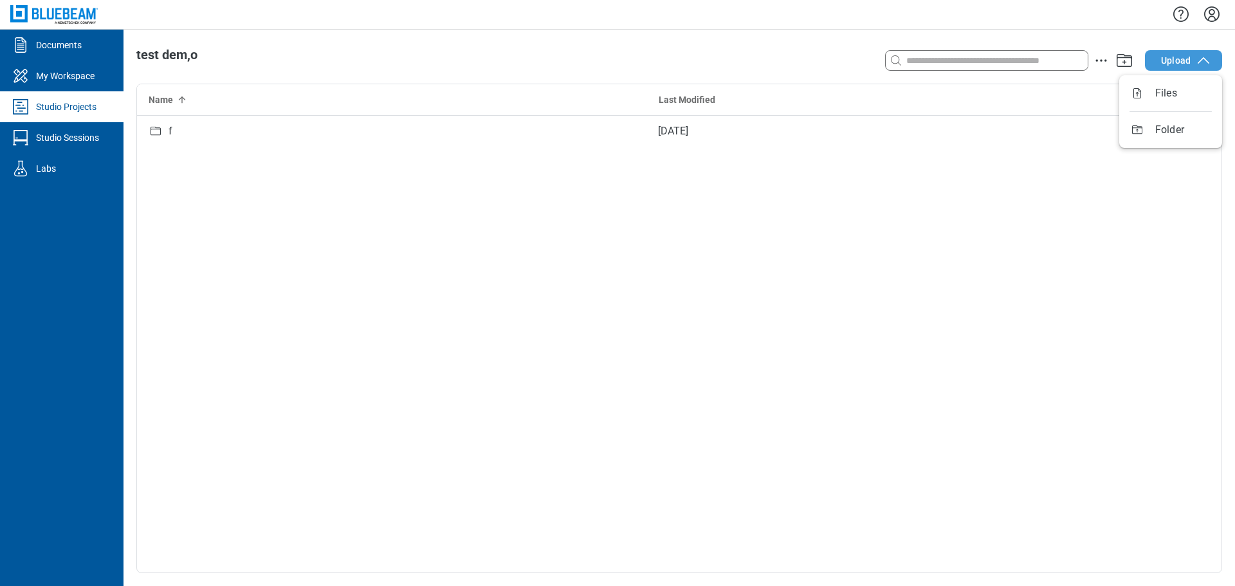
click at [1186, 58] on span "Upload" at bounding box center [1176, 60] width 30 height 13
click at [1097, 66] on icon "action-menu" at bounding box center [1100, 60] width 15 height 15
click at [1100, 60] on icon "action-menu" at bounding box center [1100, 60] width 15 height 15
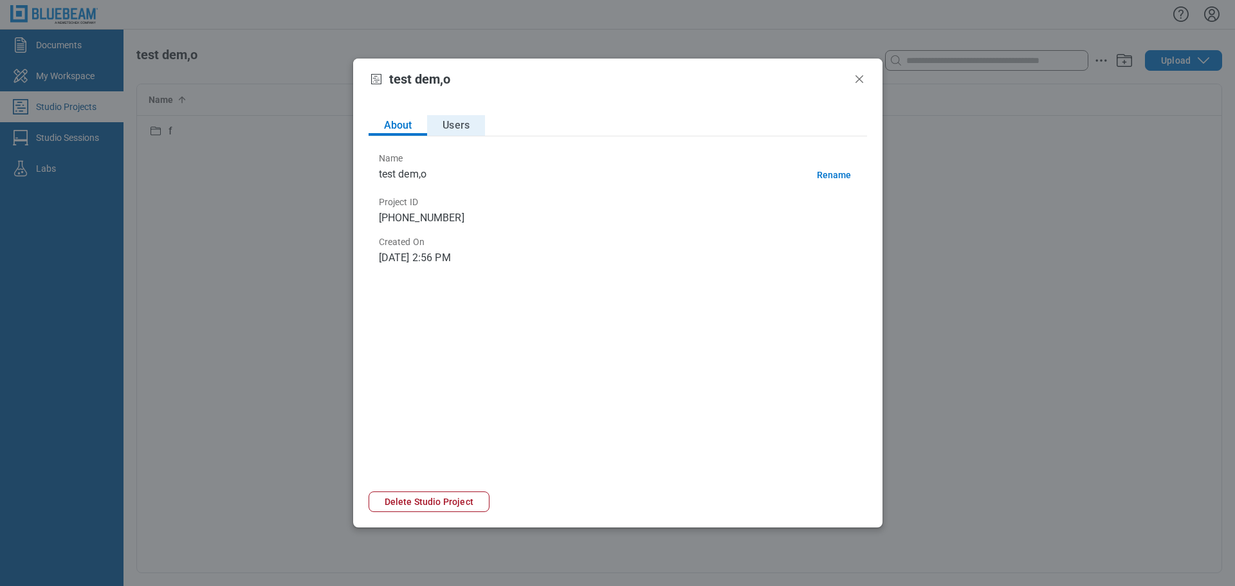
click at [471, 132] on button "Users" at bounding box center [456, 125] width 58 height 21
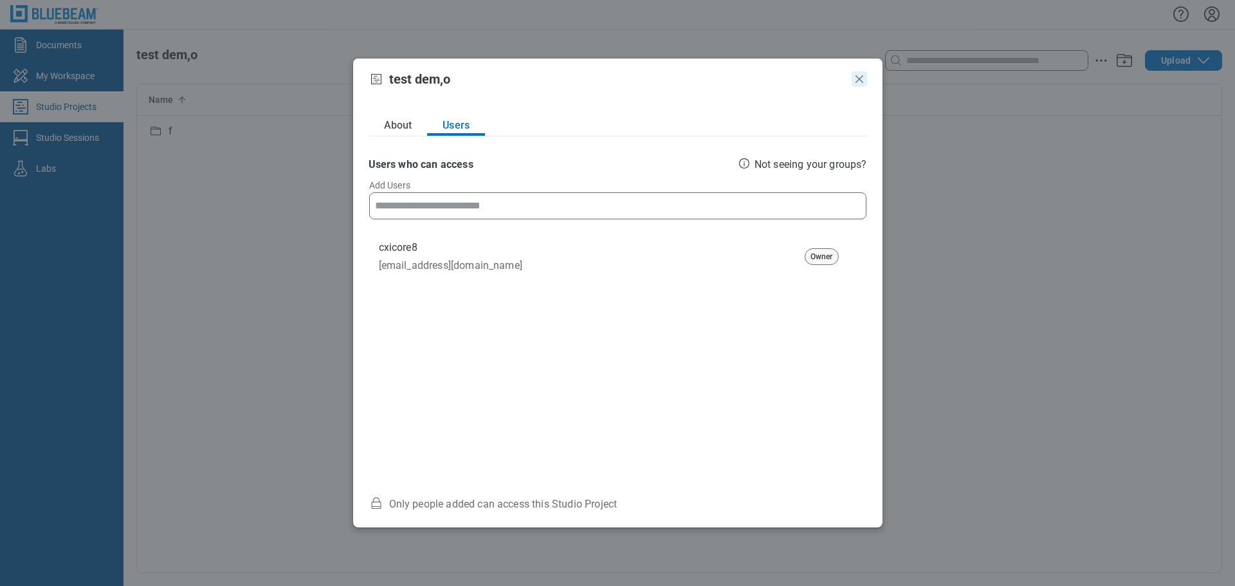
click at [862, 80] on icon "Close" at bounding box center [858, 78] width 15 height 15
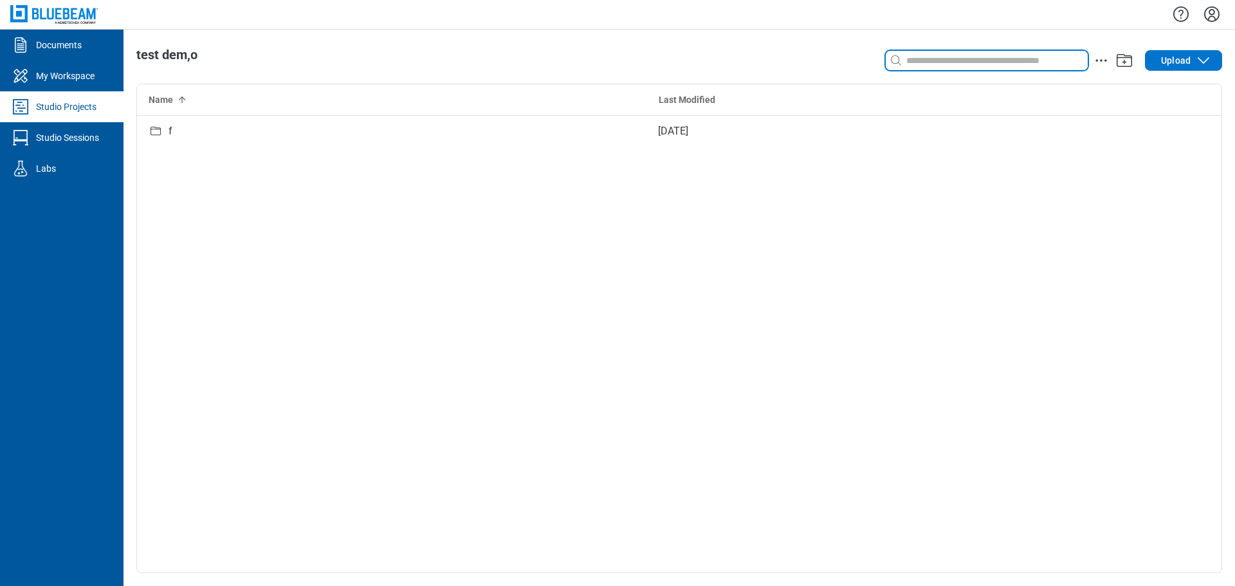
click at [954, 59] on input at bounding box center [996, 60] width 184 height 14
drag, startPoint x: 974, startPoint y: 62, endPoint x: 888, endPoint y: 60, distance: 86.8
click at [888, 60] on div "********" at bounding box center [987, 60] width 202 height 21
type input "********"
click at [970, 69] on div "********" at bounding box center [987, 60] width 202 height 21
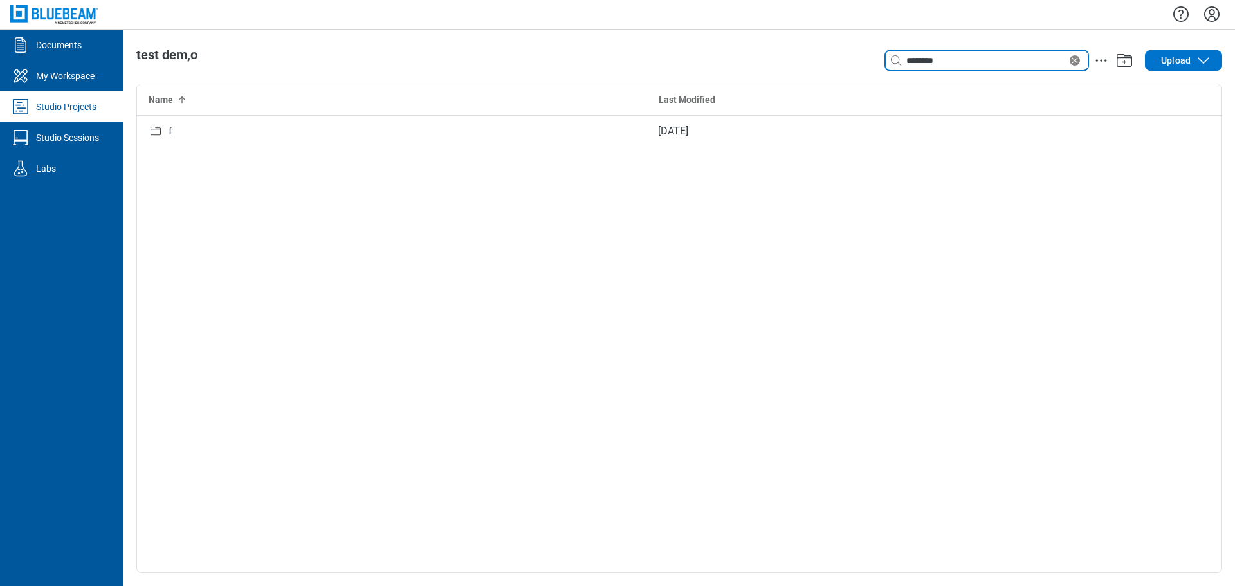
drag, startPoint x: 957, startPoint y: 60, endPoint x: 783, endPoint y: 58, distance: 173.7
click at [783, 58] on header "test dem,o Search with a keyword or natural language ******** Upload" at bounding box center [679, 61] width 1086 height 26
click at [909, 55] on input at bounding box center [996, 60] width 184 height 14
type input "**********"
drag, startPoint x: 1009, startPoint y: 59, endPoint x: 870, endPoint y: 57, distance: 138.9
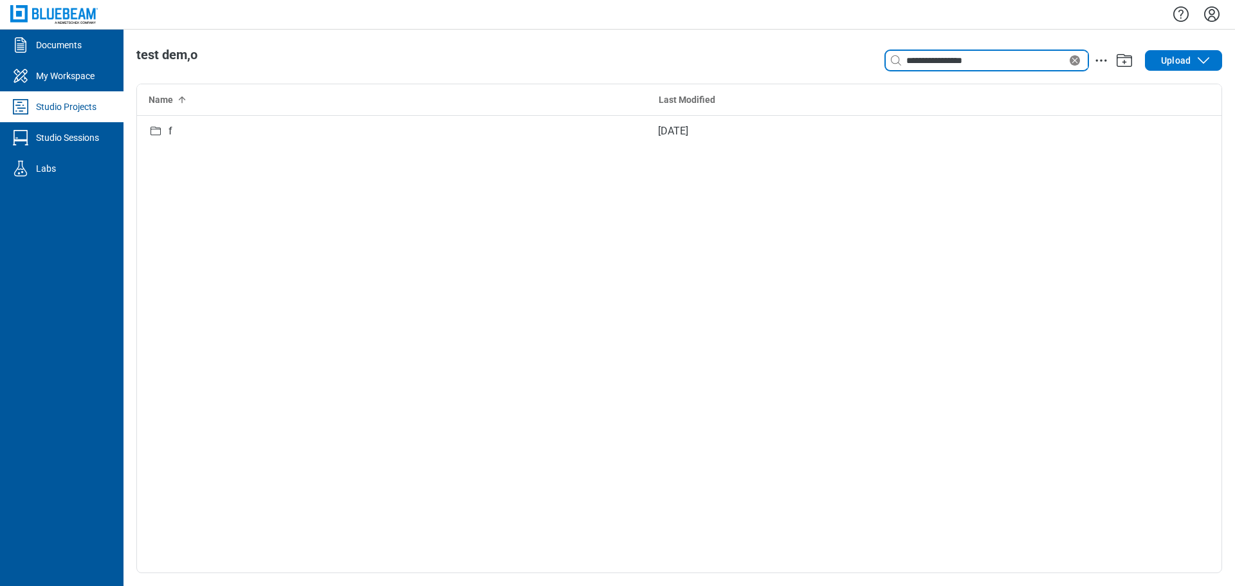
click at [870, 57] on div "**********" at bounding box center [1005, 61] width 434 height 26
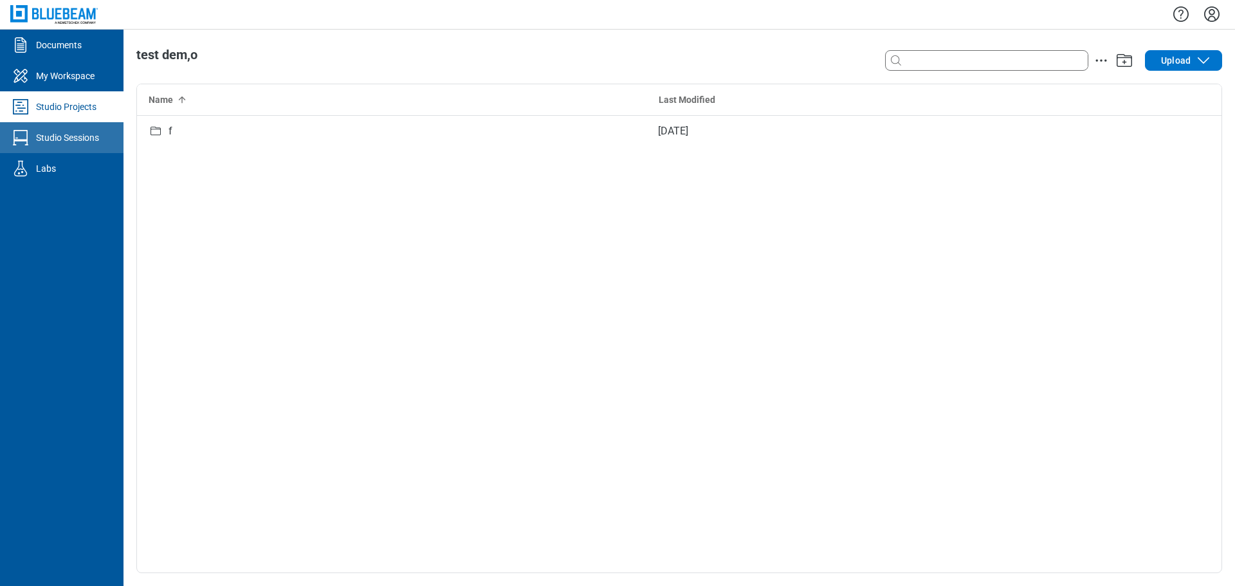
click at [75, 141] on div "Studio Sessions" at bounding box center [67, 137] width 63 height 13
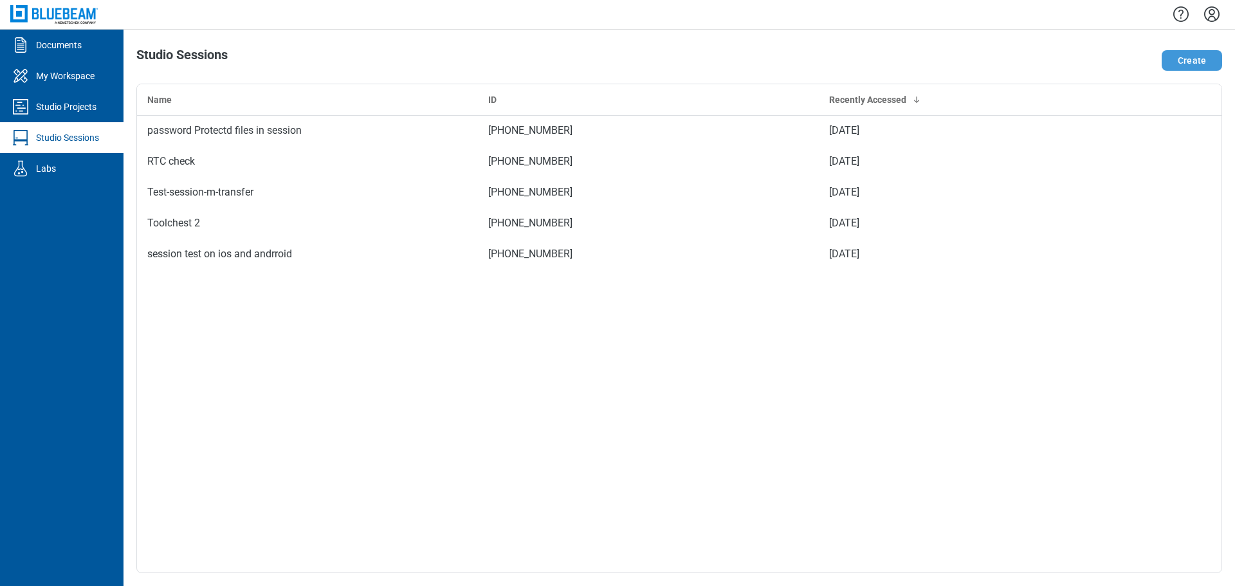
click at [1190, 64] on button "Create" at bounding box center [1191, 60] width 60 height 21
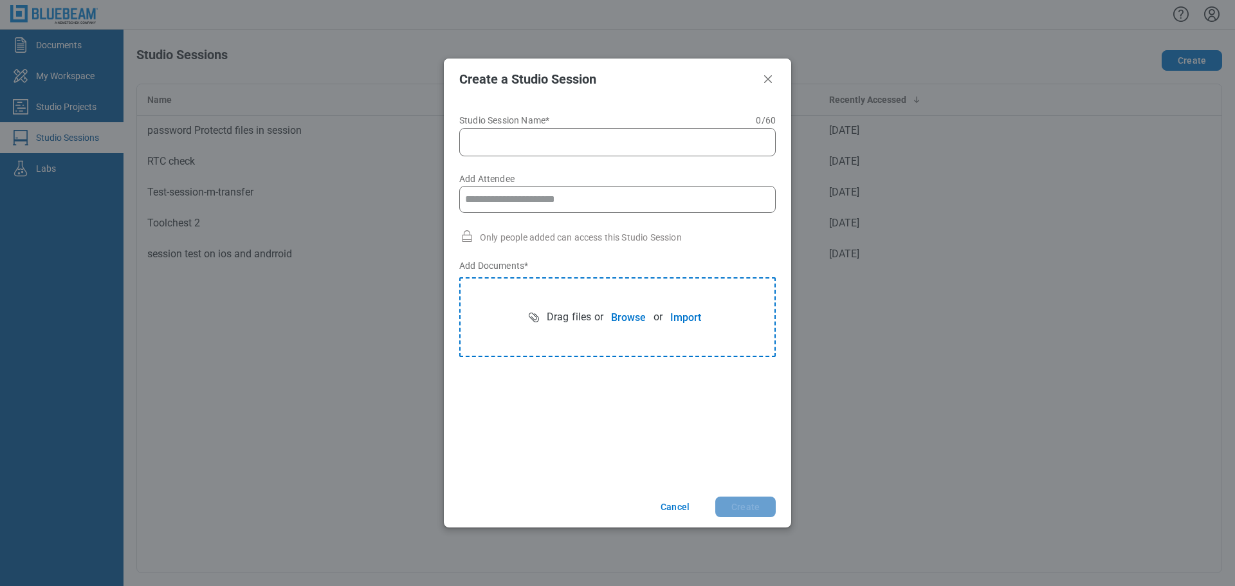
click at [494, 194] on input "Add Attendee" at bounding box center [617, 200] width 305 height 26
click at [774, 79] on icon "Close" at bounding box center [767, 78] width 15 height 15
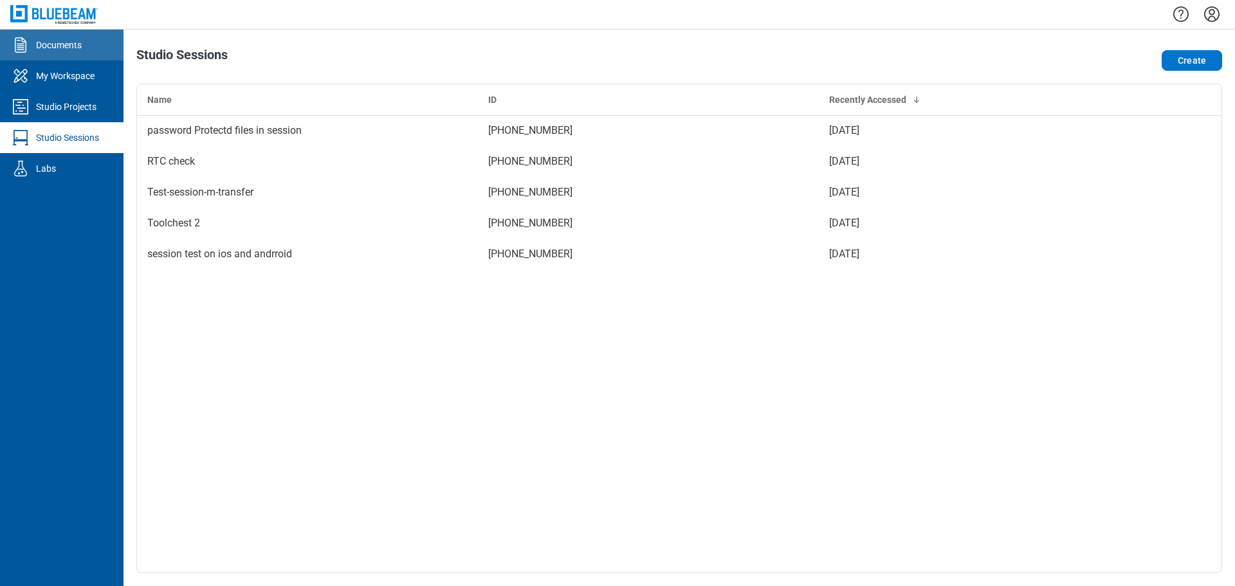
click at [79, 39] on div "Documents" at bounding box center [59, 45] width 46 height 13
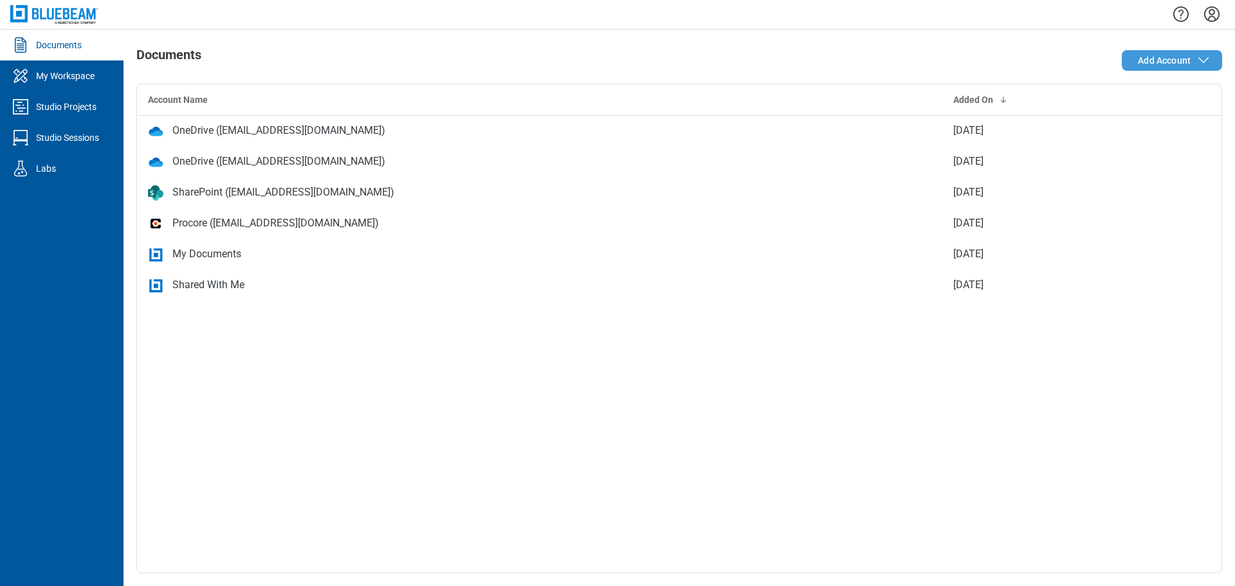
click at [1152, 69] on button "Add Account" at bounding box center [1172, 60] width 100 height 21
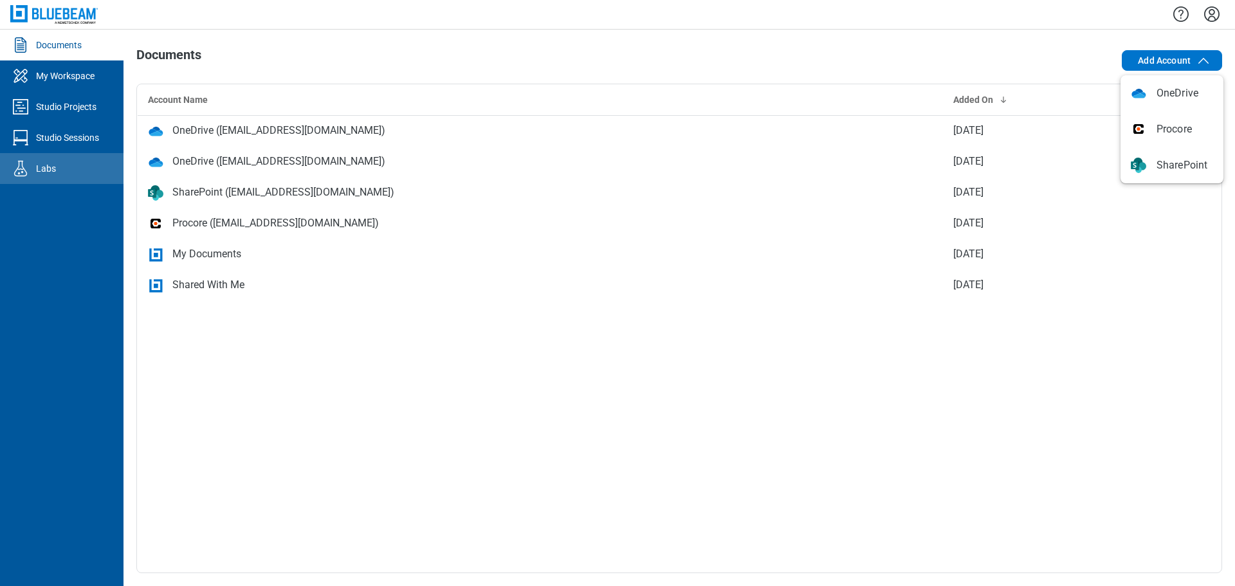
click at [44, 168] on div "Labs" at bounding box center [46, 168] width 20 height 13
